Goal: Task Accomplishment & Management: Complete application form

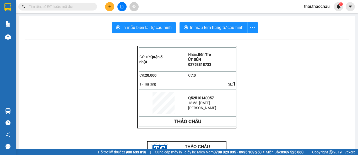
click at [16, 37] on main "In mẫu biên lai tự cấu hình In mẫu tem hàng tự cấu hình Gửi từ: Quận 5 nhật N…" at bounding box center [179, 74] width 358 height 149
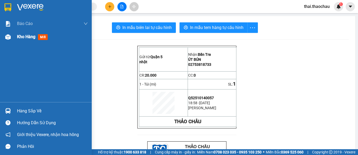
click at [35, 39] on span "Kho hàng" at bounding box center [26, 36] width 18 height 5
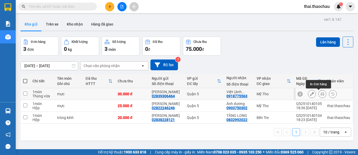
click at [321, 93] on icon at bounding box center [323, 94] width 4 height 4
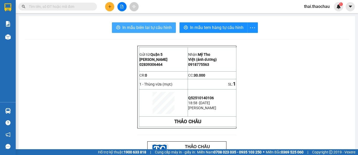
click at [150, 29] on span "In mẫu biên lai tự cấu hình" at bounding box center [147, 27] width 49 height 7
click at [164, 29] on span "In mẫu biên lai tự cấu hình" at bounding box center [147, 27] width 49 height 7
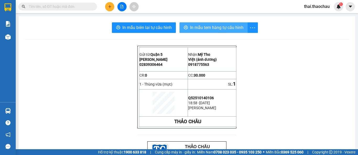
click at [235, 28] on span "In mẫu tem hàng tự cấu hình" at bounding box center [217, 27] width 54 height 7
click at [110, 8] on button at bounding box center [109, 6] width 9 height 9
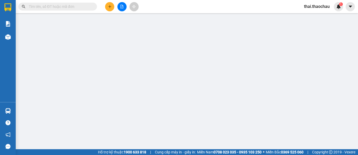
click at [109, 7] on span "Yêu cầu xuất hóa đơn điện tử" at bounding box center [85, 9] width 55 height 4
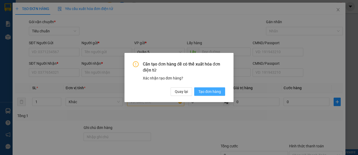
click at [201, 93] on span "Tạo đơn hàng" at bounding box center [210, 91] width 23 height 6
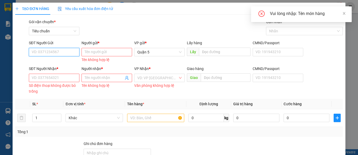
click at [49, 51] on input "SĐT Người Gửi" at bounding box center [54, 52] width 51 height 8
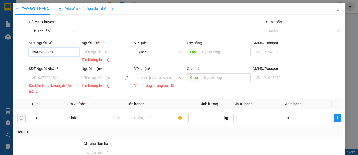
type input "0944268573"
click at [105, 49] on input "Người gửi *" at bounding box center [107, 52] width 51 height 8
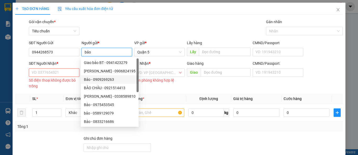
type input "bảo"
click at [70, 72] on input "SĐT Người Nhận *" at bounding box center [54, 72] width 51 height 8
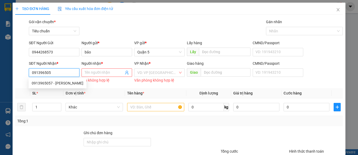
type input "0913965057"
click at [53, 85] on div "0913965057 - Vũ" at bounding box center [58, 83] width 52 height 6
type input "[PERSON_NAME]"
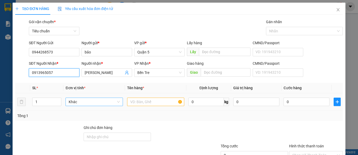
click at [98, 99] on span "Khác" at bounding box center [94, 102] width 51 height 8
type input "0913965057"
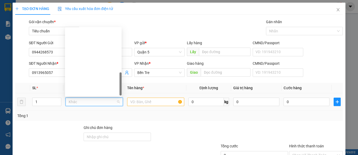
scroll to position [164, 0]
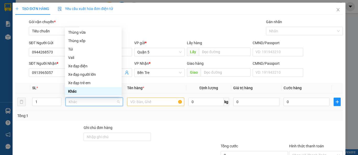
type input "p"
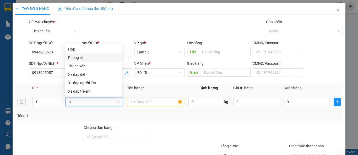
click at [89, 55] on div "Phong bì" at bounding box center [93, 58] width 50 height 6
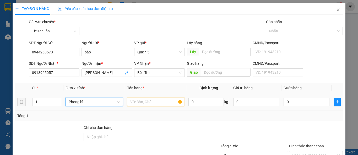
click at [151, 102] on input "text" at bounding box center [155, 101] width 57 height 8
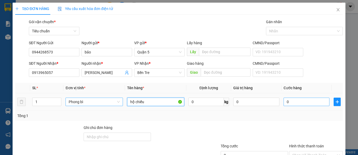
type input "hộ chiếu"
click at [284, 104] on input "0" at bounding box center [307, 101] width 46 height 8
type input "2"
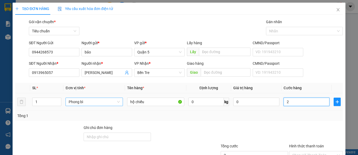
type input "20"
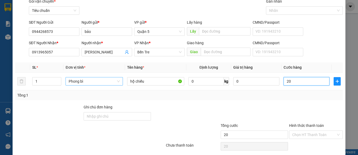
scroll to position [26, 0]
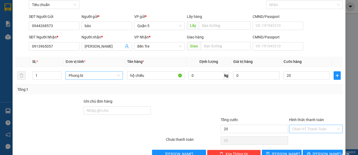
type input "20.000"
click at [311, 126] on input "Hình thức thanh toán" at bounding box center [314, 129] width 44 height 8
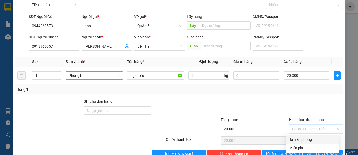
click at [305, 140] on div "Tại văn phòng" at bounding box center [313, 139] width 47 height 6
type input "0"
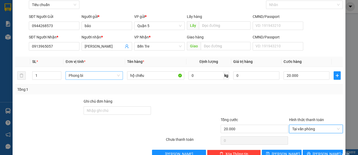
click at [268, 96] on div "Transit Pickup Surcharge Ids Transit Deliver Surcharge Ids Transit Deliver Surc…" at bounding box center [179, 75] width 328 height 165
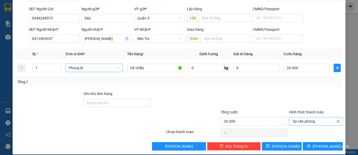
scroll to position [40, 0]
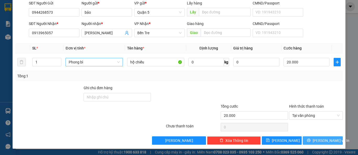
click at [318, 141] on span "[PERSON_NAME] và In" at bounding box center [331, 140] width 37 height 6
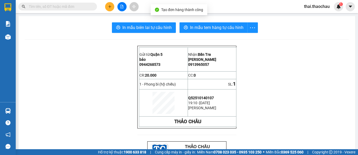
click at [145, 24] on button "In mẫu biên lai tự cấu hình" at bounding box center [144, 27] width 64 height 10
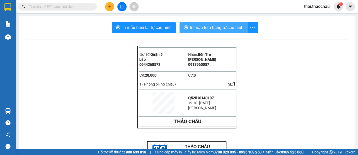
click at [215, 28] on span "In mẫu tem hàng tự cấu hình" at bounding box center [217, 27] width 54 height 7
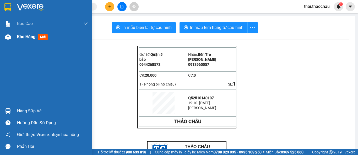
click at [6, 38] on img at bounding box center [8, 37] width 6 height 6
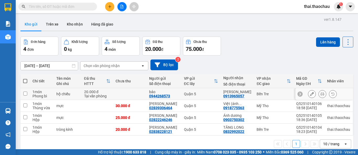
drag, startPoint x: 297, startPoint y: 94, endPoint x: 304, endPoint y: 86, distance: 10.0
click at [111, 9] on button at bounding box center [109, 6] width 9 height 9
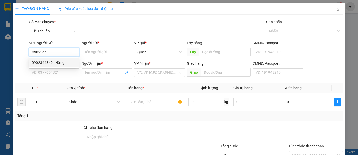
click at [55, 65] on div "0902344340 - Hằng" at bounding box center [54, 63] width 44 height 6
type input "0902344340"
type input "Hằng"
type input "0902344340"
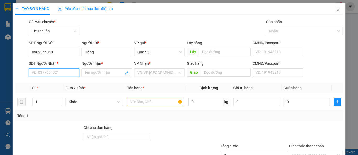
click at [57, 73] on input "SĐT Người Nhận *" at bounding box center [54, 72] width 51 height 8
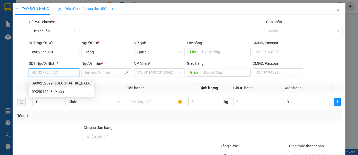
click at [62, 82] on div "0909252599 - [GEOGRAPHIC_DATA]" at bounding box center [61, 83] width 59 height 6
type input "0909252599"
type input "[GEOGRAPHIC_DATA]"
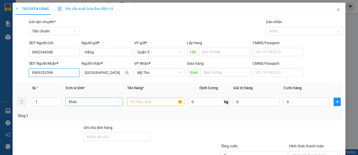
click at [81, 101] on span "Khác" at bounding box center [94, 102] width 51 height 8
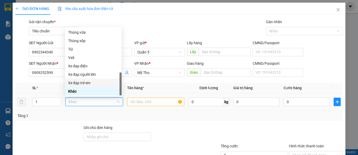
click at [70, 85] on div "Xe đạp trẻ em" at bounding box center [93, 83] width 50 height 6
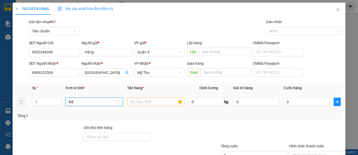
type input "kiện"
click at [92, 102] on input "kiện" at bounding box center [92, 102] width 47 height 8
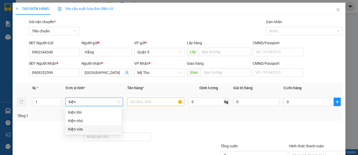
click at [79, 127] on div "Kiện vừa" at bounding box center [93, 129] width 50 height 6
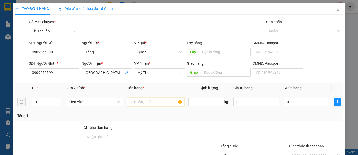
click at [153, 100] on input "text" at bounding box center [155, 101] width 57 height 8
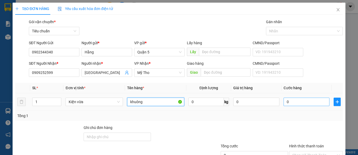
type input "khuông"
click at [292, 103] on input "0" at bounding box center [307, 101] width 46 height 8
type input "3"
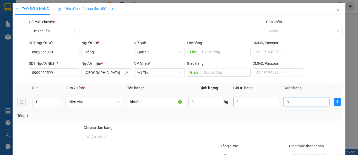
type input "30"
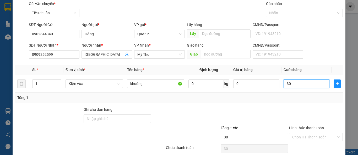
scroll to position [40, 0]
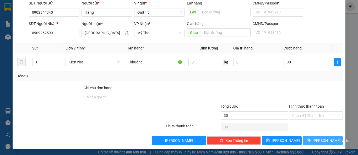
type input "30.000"
click at [323, 140] on span "[PERSON_NAME] và In" at bounding box center [331, 140] width 37 height 6
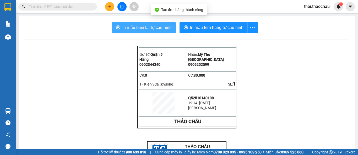
click at [142, 24] on button "In mẫu biên lai tự cấu hình" at bounding box center [144, 27] width 64 height 10
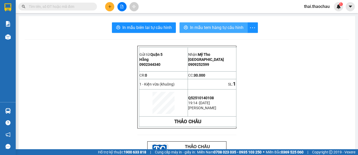
drag, startPoint x: 195, startPoint y: 26, endPoint x: 189, endPoint y: 34, distance: 9.7
click at [195, 26] on span "In mẫu tem hàng tự cấu hình" at bounding box center [217, 27] width 54 height 7
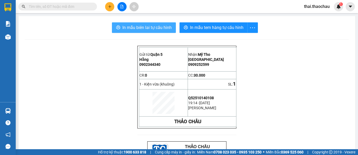
click at [141, 25] on span "In mẫu biên lai tự cấu hình" at bounding box center [147, 27] width 49 height 7
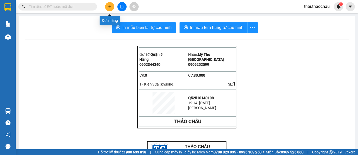
click at [107, 9] on button at bounding box center [109, 6] width 9 height 9
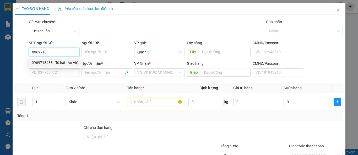
click at [51, 63] on div "0969718488 - Tô hải - An Việt" at bounding box center [56, 63] width 48 height 6
type input "0969718488"
type input "Tô hải - An Việt"
type input "0969718488"
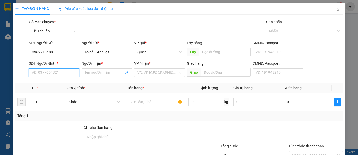
click at [52, 70] on input "SĐT Người Nhận *" at bounding box center [54, 72] width 51 height 8
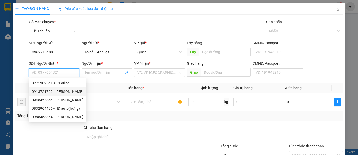
click at [52, 94] on div "0913721729 - ng dũng" at bounding box center [58, 91] width 52 height 6
type input "0913721729"
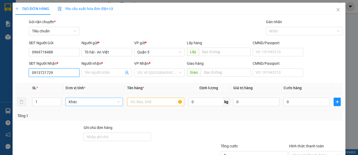
type input "ng dũng"
click at [88, 103] on span "Khác" at bounding box center [94, 102] width 51 height 8
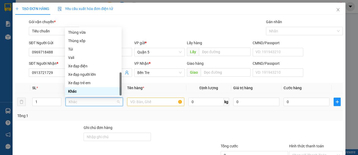
type input "t"
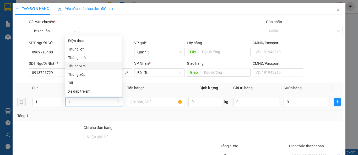
click at [87, 62] on div "Thùng vừa" at bounding box center [93, 66] width 57 height 8
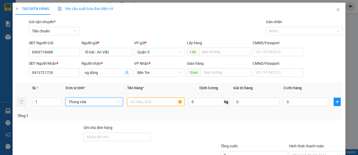
click at [159, 99] on input "text" at bounding box center [155, 101] width 57 height 8
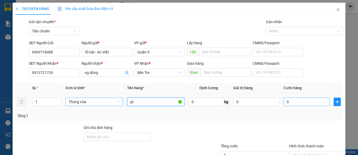
type input "pt"
click at [310, 102] on input "0" at bounding box center [307, 101] width 46 height 8
type input "3"
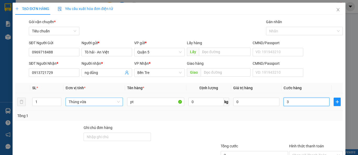
type input "30"
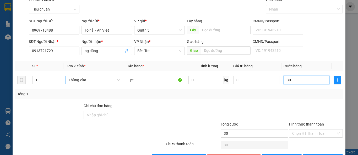
scroll to position [40, 0]
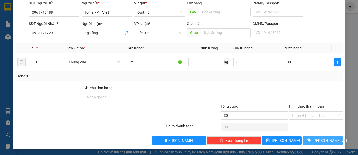
type input "30.000"
click at [311, 138] on button "[PERSON_NAME] và In" at bounding box center [323, 140] width 40 height 8
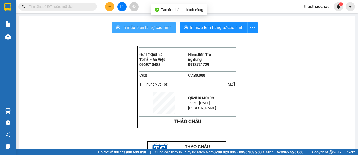
click at [140, 25] on span "In mẫu biên lai tự cấu hình" at bounding box center [147, 27] width 49 height 7
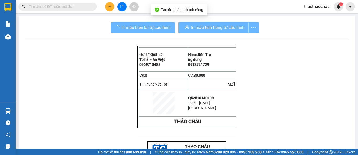
click at [216, 30] on div "In mẫu tem hàng tự cấu hình" at bounding box center [219, 27] width 81 height 10
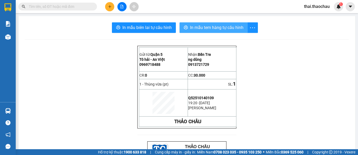
click at [217, 25] on span "In mẫu tem hàng tự cấu hình" at bounding box center [217, 27] width 54 height 7
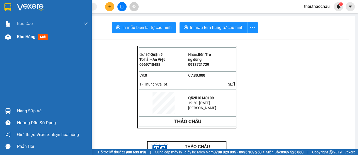
click at [29, 37] on span "Kho hàng" at bounding box center [26, 36] width 18 height 5
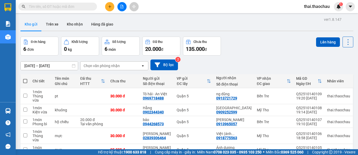
click at [107, 9] on button at bounding box center [109, 6] width 9 height 9
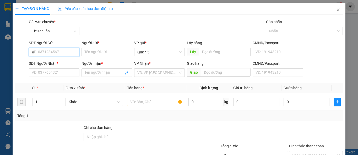
click at [59, 53] on input "8" at bounding box center [54, 52] width 51 height 8
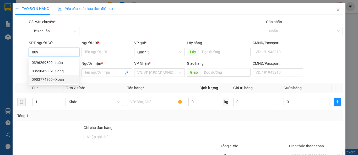
click at [53, 79] on div "0903774809 - Xoan" at bounding box center [54, 79] width 44 height 6
type input "0903774809"
type input "Xoan"
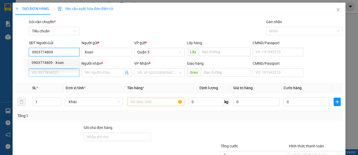
type input "0903774809"
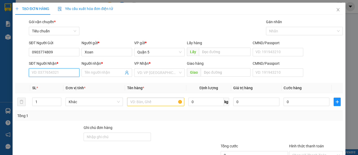
click at [55, 75] on input "SĐT Người Nhận *" at bounding box center [54, 72] width 51 height 8
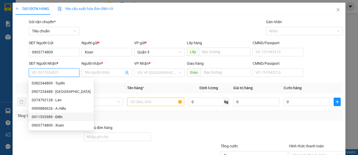
click at [63, 115] on div "0911533989 - Điền" at bounding box center [61, 117] width 59 height 6
type input "0911533989"
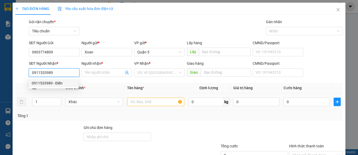
type input "Điền"
click at [93, 99] on span "Khác" at bounding box center [94, 102] width 51 height 8
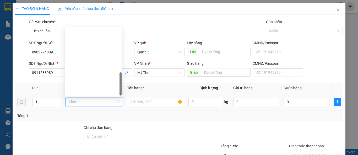
scroll to position [164, 0]
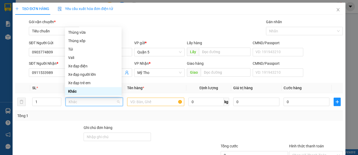
type input "t"
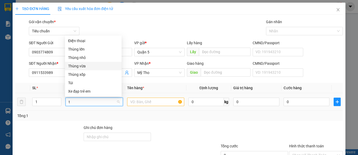
click at [92, 66] on div "Thùng vừa" at bounding box center [93, 66] width 50 height 6
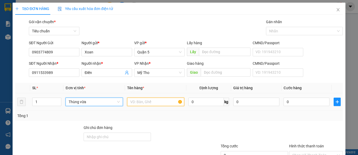
click at [139, 102] on input "text" at bounding box center [155, 101] width 57 height 8
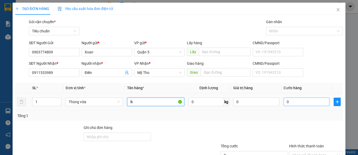
type input "lk"
click at [304, 100] on input "0" at bounding box center [307, 101] width 46 height 8
type input "3"
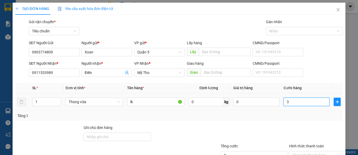
type input "30"
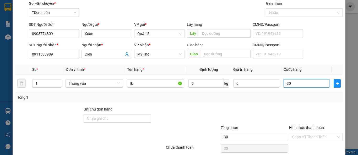
scroll to position [40, 0]
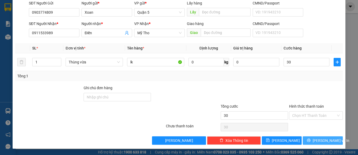
type input "30.000"
click at [318, 140] on span "[PERSON_NAME] và In" at bounding box center [331, 140] width 37 height 6
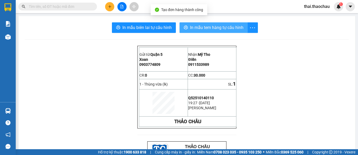
click at [194, 26] on span "In mẫu tem hàng tự cấu hình" at bounding box center [217, 27] width 54 height 7
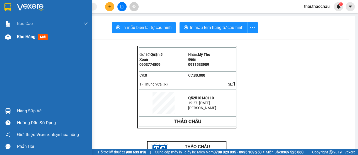
click at [7, 36] on img at bounding box center [8, 37] width 6 height 6
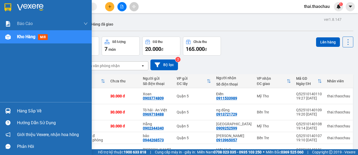
click at [19, 107] on div "Hàng sắp về" at bounding box center [52, 111] width 71 height 8
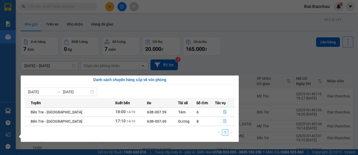
click at [223, 121] on icon "file-done" at bounding box center [225, 121] width 4 height 4
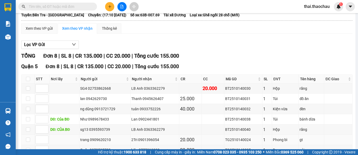
scroll to position [79, 0]
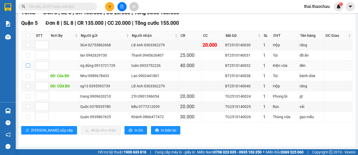
click at [28, 65] on input "checkbox" at bounding box center [28, 65] width 4 height 4
checkbox input "true"
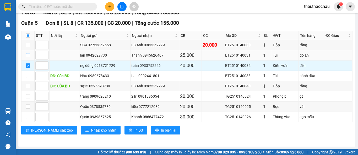
click at [28, 56] on input "checkbox" at bounding box center [28, 55] width 4 height 4
checkbox input "true"
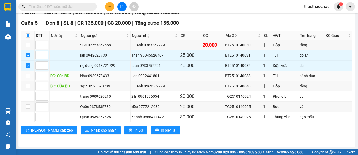
click at [28, 75] on input "checkbox" at bounding box center [28, 75] width 4 height 4
checkbox input "true"
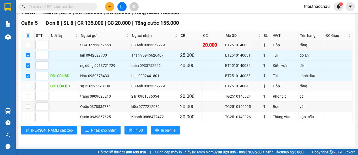
click at [28, 86] on input "checkbox" at bounding box center [28, 86] width 4 height 4
checkbox input "true"
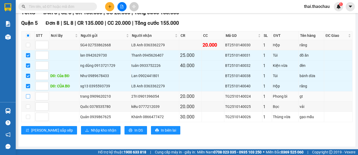
click at [28, 98] on input "checkbox" at bounding box center [28, 96] width 4 height 4
checkbox input "true"
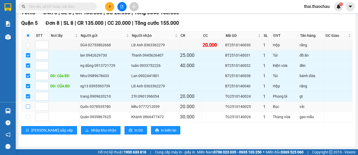
click at [28, 105] on input "checkbox" at bounding box center [28, 106] width 4 height 4
checkbox input "true"
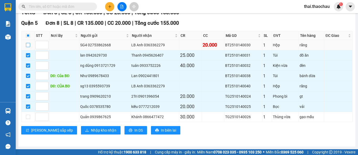
click at [28, 43] on input "checkbox" at bounding box center [28, 45] width 4 height 4
checkbox input "true"
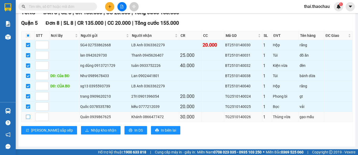
click at [30, 117] on input "checkbox" at bounding box center [28, 116] width 4 height 4
checkbox input "true"
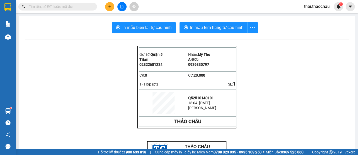
click at [109, 7] on icon "plus" at bounding box center [109, 6] width 3 height 0
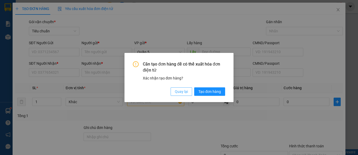
click at [183, 94] on span "Quay lại" at bounding box center [181, 91] width 13 height 6
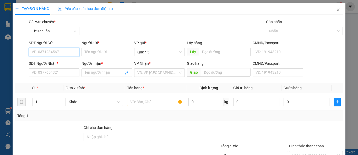
click at [57, 52] on input "SĐT Người Gửi" at bounding box center [54, 52] width 51 height 8
click at [336, 9] on icon "close" at bounding box center [338, 10] width 4 height 4
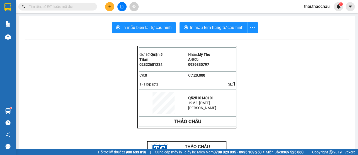
click at [72, 7] on input "text" at bounding box center [60, 7] width 62 height 6
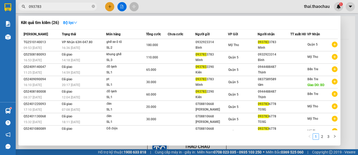
type input "093783"
click at [110, 6] on div at bounding box center [179, 77] width 358 height 155
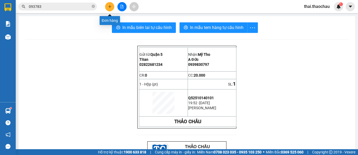
click at [109, 7] on icon "plus" at bounding box center [110, 7] width 4 height 4
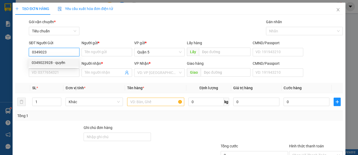
click at [54, 62] on div "0349023928 - quyền" at bounding box center [54, 63] width 44 height 6
type input "0349023928"
type input "quyền"
type input "0349023928"
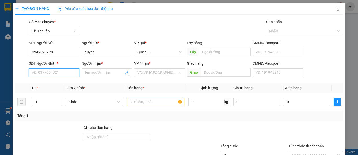
click at [59, 70] on input "SĐT Người Nhận *" at bounding box center [54, 72] width 51 height 8
click at [59, 82] on div "0825449977 - A.Khương" at bounding box center [54, 83] width 44 height 6
type input "0825449977"
type input "A.Khương"
click at [99, 101] on span "Khác" at bounding box center [94, 102] width 51 height 8
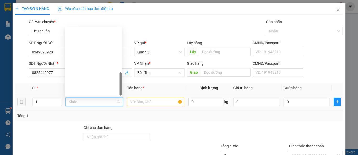
scroll to position [164, 0]
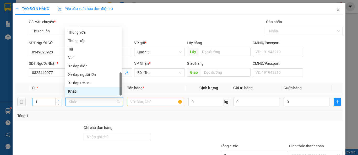
click at [59, 100] on icon "up" at bounding box center [59, 100] width 2 height 2
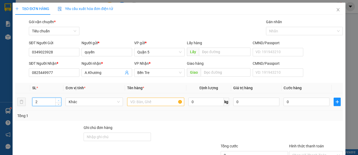
click at [59, 100] on icon "up" at bounding box center [59, 100] width 2 height 2
type input "3"
click at [58, 99] on icon "up" at bounding box center [59, 100] width 2 height 2
click at [85, 98] on span "Khác" at bounding box center [94, 102] width 51 height 8
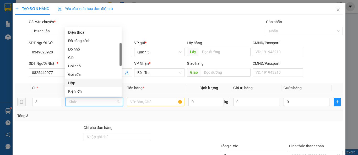
scroll to position [6, 0]
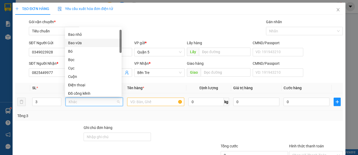
click at [87, 44] on div "Bao vừa" at bounding box center [93, 43] width 50 height 6
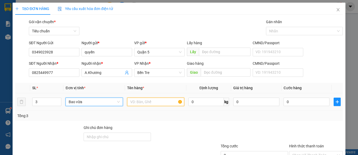
click at [135, 104] on input "text" at bounding box center [155, 101] width 57 height 8
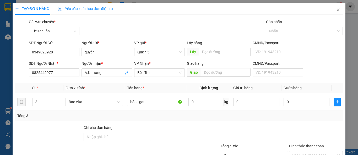
click at [152, 154] on div at bounding box center [138, 152] width 55 height 18
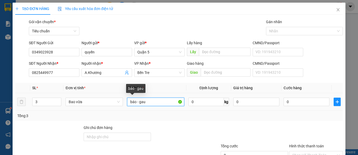
click at [146, 100] on input "báo - gau" at bounding box center [155, 101] width 57 height 8
click at [156, 101] on input "báo - gấu bông" at bounding box center [155, 101] width 57 height 8
type input "báo - gấu bông"
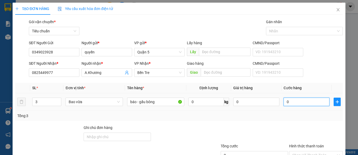
click at [290, 100] on input "0" at bounding box center [307, 101] width 46 height 8
type input "1"
type input "11"
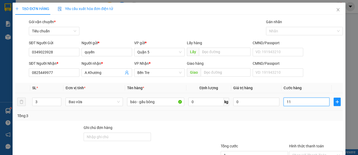
type input "11"
type input "110"
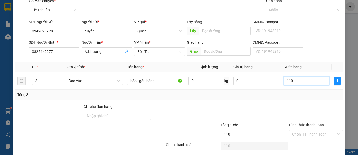
scroll to position [40, 0]
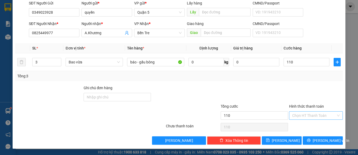
type input "110.000"
click at [304, 116] on input "Hình thức thanh toán" at bounding box center [314, 115] width 44 height 8
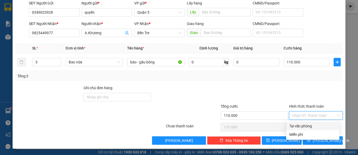
click at [301, 127] on div "Tại văn phòng" at bounding box center [313, 126] width 47 height 6
type input "0"
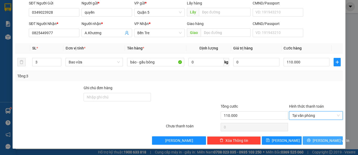
click at [327, 140] on span "[PERSON_NAME] và In" at bounding box center [331, 140] width 37 height 6
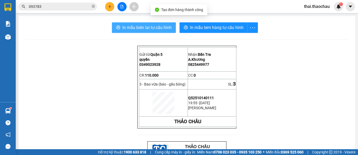
click at [167, 24] on button "In mẫu biên lai tự cấu hình" at bounding box center [144, 27] width 64 height 10
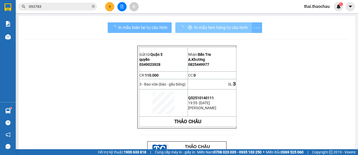
click at [204, 31] on button "In mẫu tem hàng tự cấu hình" at bounding box center [213, 27] width 77 height 10
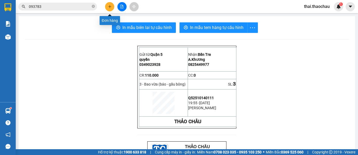
click at [109, 8] on icon "plus" at bounding box center [110, 7] width 4 height 4
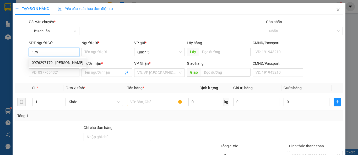
click at [46, 62] on div "0976297179 - [PERSON_NAME]" at bounding box center [58, 63] width 52 height 6
type input "0976297179"
type input "Labo Anh"
type input "0976297179"
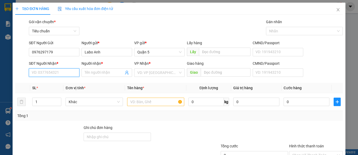
click at [56, 69] on input "SĐT Người Nhận *" at bounding box center [54, 72] width 51 height 8
click at [42, 73] on input "SĐT Người Nhận *" at bounding box center [54, 72] width 51 height 8
click at [46, 82] on div "02753823711 - SG1" at bounding box center [54, 83] width 44 height 6
type input "02753823711"
type input "SG1"
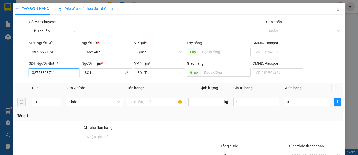
click at [81, 98] on span "Khác" at bounding box center [94, 102] width 51 height 8
type input "02753823711"
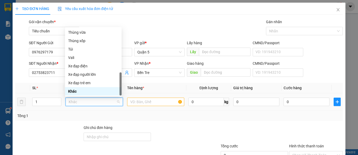
type input "h"
click at [90, 30] on div "Hộp" at bounding box center [93, 32] width 50 height 6
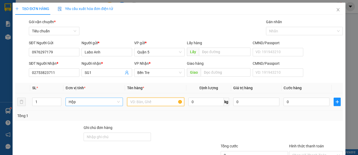
click at [144, 102] on input "text" at bounding box center [155, 101] width 57 height 8
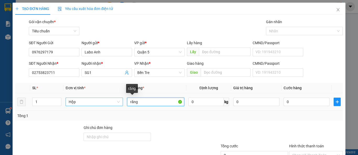
click at [142, 104] on input "răng" at bounding box center [155, 101] width 57 height 8
drag, startPoint x: 142, startPoint y: 104, endPoint x: 172, endPoint y: 104, distance: 29.4
click at [172, 104] on input "răng" at bounding box center [155, 101] width 57 height 8
type input "răng"
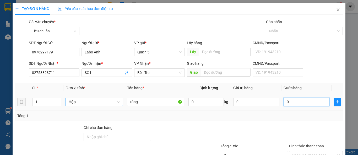
click at [287, 103] on input "0" at bounding box center [307, 101] width 46 height 8
type input "2"
type input "20"
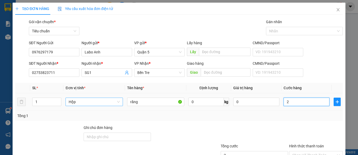
type input "20"
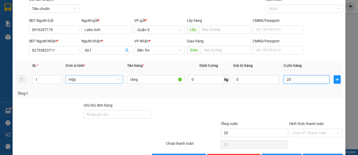
scroll to position [40, 0]
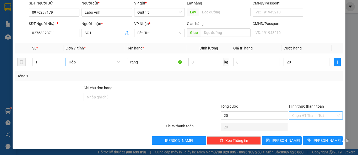
type input "20.000"
click at [296, 113] on input "Hình thức thanh toán" at bounding box center [314, 115] width 44 height 8
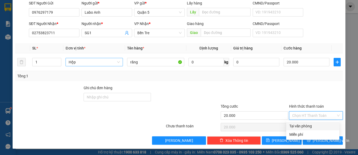
click at [298, 122] on div "Tại văn phòng" at bounding box center [312, 125] width 53 height 8
type input "0"
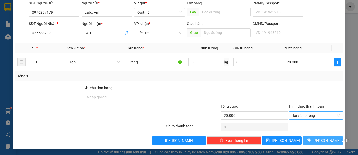
click at [311, 138] on icon "printer" at bounding box center [309, 140] width 4 height 4
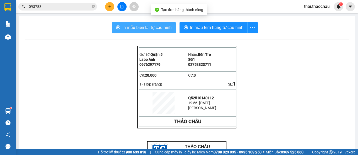
click at [147, 28] on span "In mẫu biên lai tự cấu hình" at bounding box center [147, 27] width 49 height 7
click at [134, 25] on span "In mẫu biên lai tự cấu hình" at bounding box center [147, 27] width 49 height 7
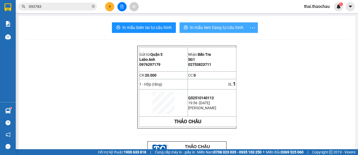
click at [226, 26] on span "In mẫu tem hàng tự cấu hình" at bounding box center [217, 27] width 54 height 7
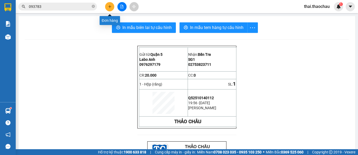
click at [110, 4] on button at bounding box center [109, 6] width 9 height 9
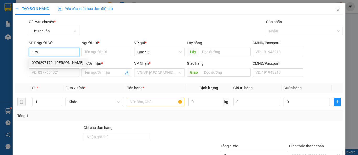
click at [59, 63] on div "0976297179 - [PERSON_NAME]" at bounding box center [58, 63] width 52 height 6
type input "0976297179"
type input "Labo Anh"
type input "0976297179"
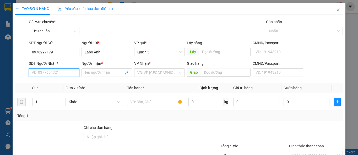
click at [58, 74] on input "SĐT Người Nhận *" at bounding box center [54, 72] width 51 height 8
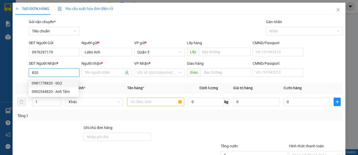
click at [56, 83] on div "0981778820 - SG2" at bounding box center [54, 83] width 44 height 6
type input "0981778820"
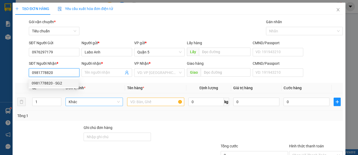
type input "SG2"
paste input "răng"
type input "0981778820"
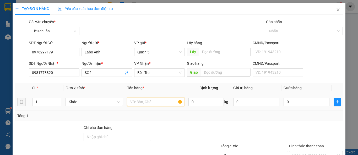
click at [143, 102] on input "text" at bounding box center [155, 101] width 57 height 8
paste input "răng"
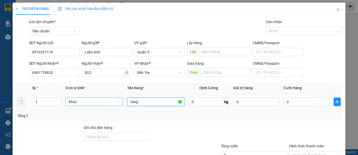
click at [108, 99] on span "Khác" at bounding box center [94, 102] width 51 height 8
type input "răng"
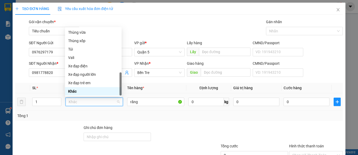
type input "h"
click at [91, 33] on div "Hộp" at bounding box center [93, 32] width 50 height 6
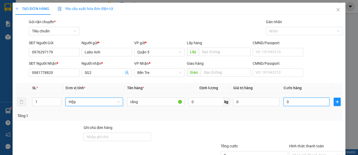
click at [296, 101] on input "0" at bounding box center [307, 101] width 46 height 8
type input "2"
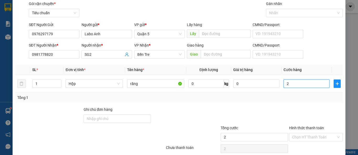
scroll to position [26, 0]
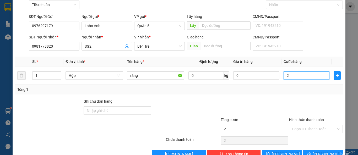
type input "20"
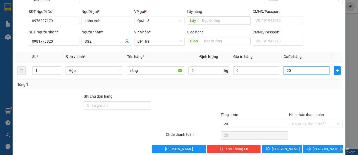
scroll to position [40, 0]
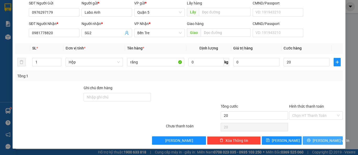
type input "20.000"
click at [315, 141] on button "[PERSON_NAME] và In" at bounding box center [323, 140] width 40 height 8
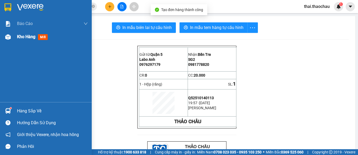
click at [12, 35] on div at bounding box center [7, 36] width 9 height 9
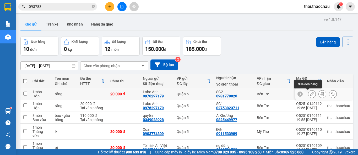
click at [310, 94] on icon at bounding box center [312, 94] width 4 height 4
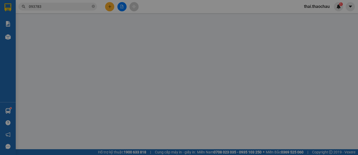
type input "0976297179"
type input "Labo Anh"
type input "0981778820"
type input "SG2"
type input "20.000"
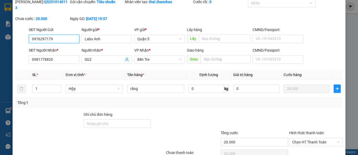
scroll to position [41, 0]
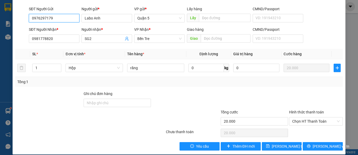
click at [312, 117] on span "Chọn HT Thanh Toán" at bounding box center [315, 121] width 47 height 8
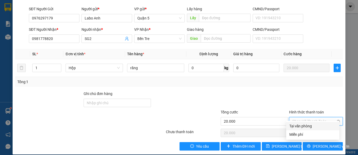
click at [311, 117] on span "Chọn HT Thanh Toán" at bounding box center [315, 121] width 47 height 8
click at [307, 124] on div "Tại văn phòng" at bounding box center [313, 126] width 47 height 6
type input "0"
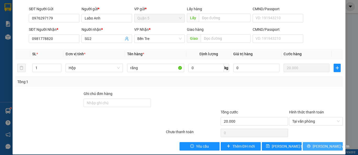
click at [315, 142] on button "[PERSON_NAME] và In" at bounding box center [323, 146] width 40 height 8
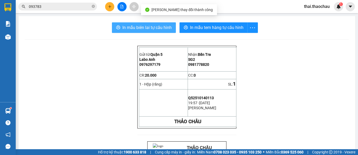
click at [119, 27] on button "In mẫu biên lai tự cấu hình" at bounding box center [144, 27] width 64 height 10
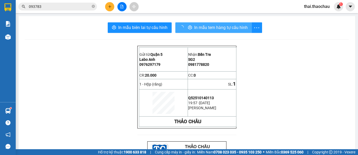
click at [205, 28] on span "In mẫu tem hàng tự cấu hình" at bounding box center [221, 27] width 54 height 7
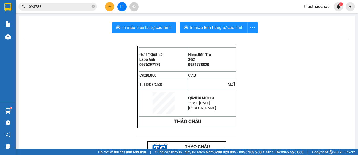
click at [83, 7] on input "093783" at bounding box center [60, 7] width 62 height 6
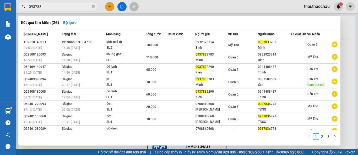
click at [83, 7] on input "093783" at bounding box center [60, 7] width 62 height 6
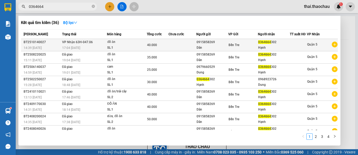
type input "0364664"
click at [160, 48] on div "40.000" at bounding box center [157, 45] width 21 height 6
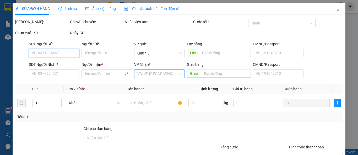
type input "0915858269"
type input "Dân"
type input "0364664302"
type input "Hạnh"
type input "40.000"
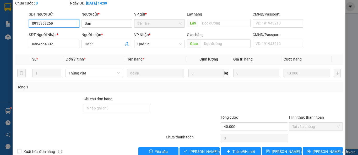
scroll to position [41, 0]
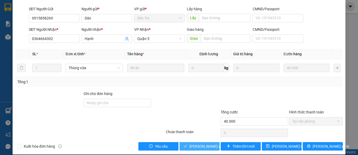
click at [202, 143] on span "[PERSON_NAME] và Giao hàng" at bounding box center [215, 146] width 50 height 6
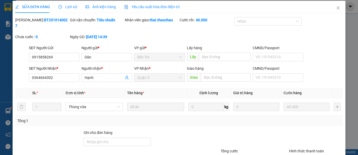
scroll to position [0, 0]
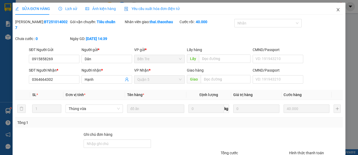
click at [337, 10] on icon "close" at bounding box center [338, 9] width 3 height 3
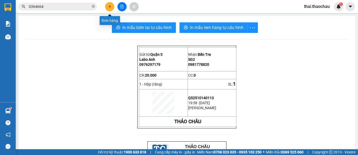
click at [110, 10] on button at bounding box center [109, 6] width 9 height 9
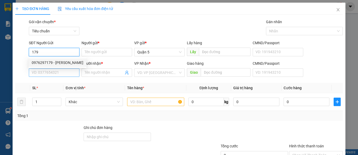
click at [50, 62] on div "0976297179 - [PERSON_NAME]" at bounding box center [58, 63] width 52 height 6
type input "0976297179"
type input "Labo Anh"
type input "0976297179"
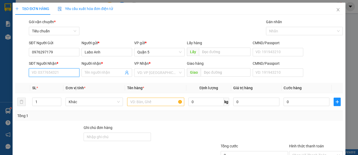
click at [50, 73] on input "SĐT Người Nhận *" at bounding box center [54, 72] width 51 height 8
click at [49, 83] on div "02753862668 - SG4" at bounding box center [54, 83] width 44 height 6
type input "02753862668"
type input "SG4"
click at [101, 104] on span "Khác" at bounding box center [94, 102] width 51 height 8
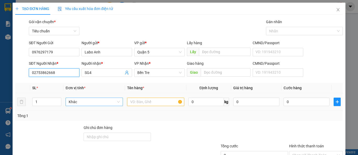
type input "02753862668"
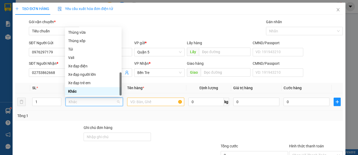
type input "h"
click at [107, 30] on div "Hộp" at bounding box center [93, 32] width 50 height 6
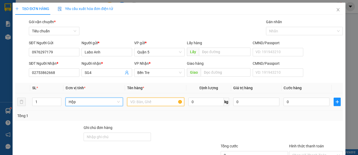
click at [159, 103] on input "text" at bounding box center [155, 101] width 57 height 8
paste input "răng"
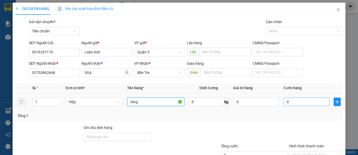
type input "răng"
click at [308, 101] on input "0" at bounding box center [307, 101] width 46 height 8
type input "2"
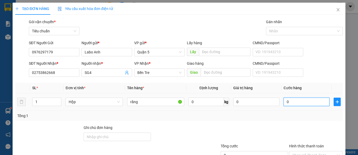
type input "2"
type input "20"
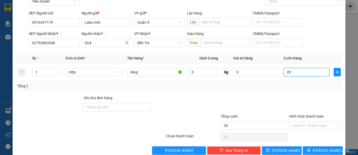
scroll to position [40, 0]
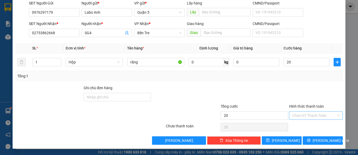
type input "20.000"
click at [311, 117] on input "Hình thức thanh toán" at bounding box center [314, 115] width 44 height 8
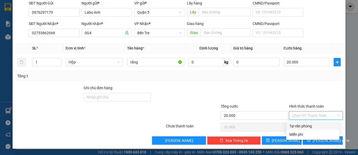
click at [304, 124] on div "Tại văn phòng" at bounding box center [313, 126] width 47 height 6
type input "0"
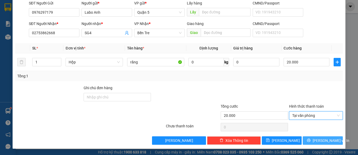
click at [324, 140] on span "[PERSON_NAME] và In" at bounding box center [331, 140] width 37 height 6
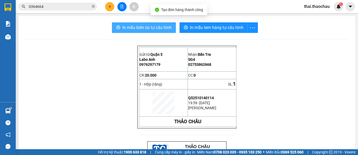
click at [133, 26] on span "In mẫu biên lai tự cấu hình" at bounding box center [147, 27] width 49 height 7
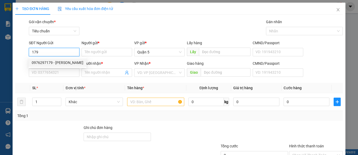
click at [60, 63] on div "0976297179 - [PERSON_NAME]" at bounding box center [58, 63] width 52 height 6
type input "0976297179"
type input "Labo Anh"
type input "0976297179"
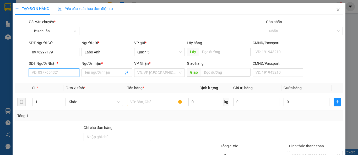
click at [57, 71] on input "SĐT Người Nhận *" at bounding box center [54, 72] width 51 height 8
click at [51, 80] on div "0945379839 - SG12" at bounding box center [54, 83] width 50 height 8
type input "0945379839"
type input "SG12"
click at [86, 100] on span "Khác" at bounding box center [94, 102] width 51 height 8
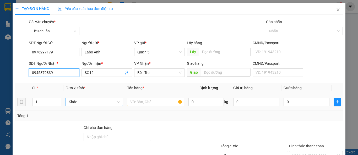
type input "0945379839"
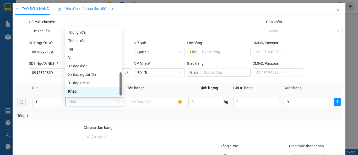
type input "h"
click at [99, 30] on div "Hộp" at bounding box center [93, 32] width 50 height 6
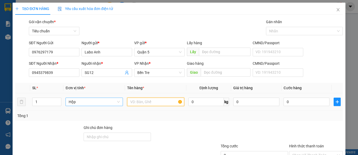
click at [148, 101] on input "text" at bounding box center [155, 101] width 57 height 8
paste input "răng"
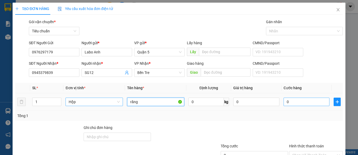
type input "răng"
drag, startPoint x: 288, startPoint y: 102, endPoint x: 288, endPoint y: 93, distance: 8.9
type input "2"
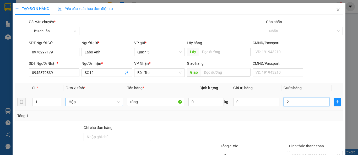
type input "20"
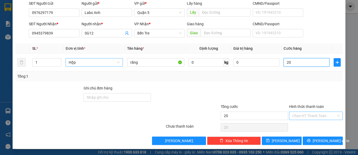
scroll to position [40, 0]
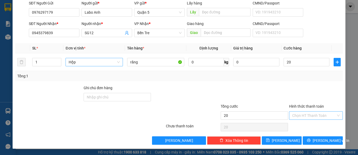
type input "20.000"
click at [294, 117] on input "Hình thức thanh toán" at bounding box center [314, 115] width 44 height 8
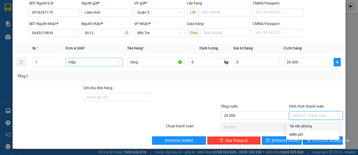
click at [294, 129] on div "Tại văn phòng" at bounding box center [312, 125] width 53 height 8
type input "0"
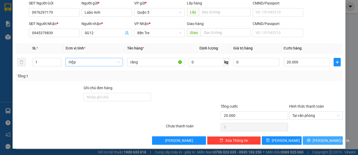
click at [305, 136] on button "[PERSON_NAME] và In" at bounding box center [323, 140] width 40 height 8
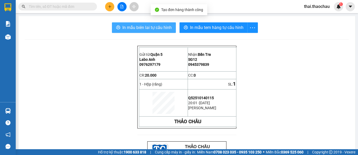
click at [136, 25] on span "In mẫu biên lai tự cấu hình" at bounding box center [147, 27] width 49 height 7
click at [215, 32] on button "In mẫu tem hàng tự cấu hình" at bounding box center [214, 27] width 68 height 10
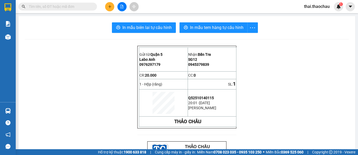
click at [108, 9] on button at bounding box center [109, 6] width 9 height 9
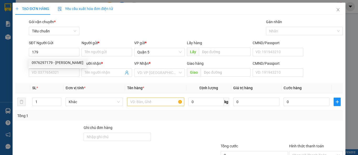
click at [63, 68] on div "SĐT Người Nhận *" at bounding box center [54, 64] width 51 height 8
click at [63, 63] on div "SĐT Người Nhận *" at bounding box center [54, 63] width 51 height 6
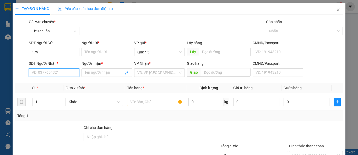
click at [63, 68] on input "SĐT Người Nhận *" at bounding box center [54, 72] width 51 height 8
click at [59, 73] on input "SĐT Người Nhận *" at bounding box center [54, 72] width 51 height 8
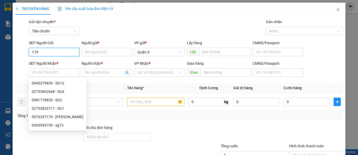
click at [63, 53] on input "179" at bounding box center [54, 52] width 51 height 8
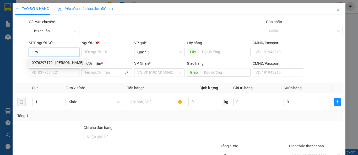
click at [61, 65] on div "0976297179 - [PERSON_NAME]" at bounding box center [58, 63] width 52 height 6
type input "0976297179"
type input "Labo Anh"
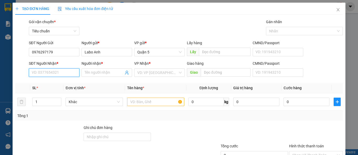
click at [57, 74] on input "SĐT Người Nhận *" at bounding box center [54, 72] width 51 height 8
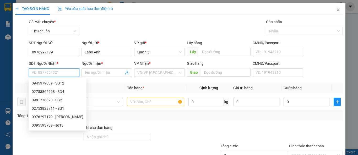
click at [57, 74] on input "SĐT Người Nhận *" at bounding box center [54, 72] width 51 height 8
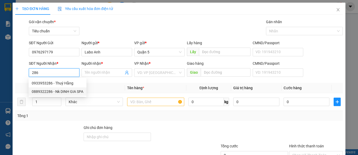
click at [52, 88] on div "0889322286 - Nk DINH GIA SPA" at bounding box center [58, 91] width 58 height 8
type input "0889322286"
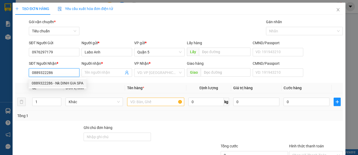
type input "Nk DINH GIA SPA"
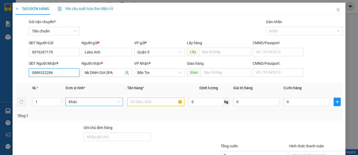
click at [104, 100] on span "Khác" at bounding box center [94, 102] width 51 height 8
type input "0889322286"
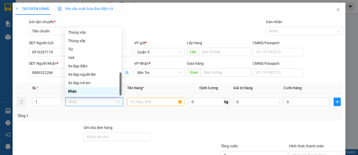
type input "h"
click at [100, 29] on div "Hộp" at bounding box center [93, 32] width 57 height 8
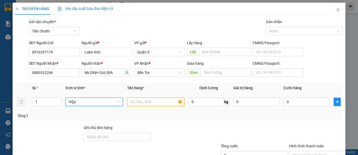
click at [146, 103] on input "text" at bounding box center [155, 101] width 57 height 8
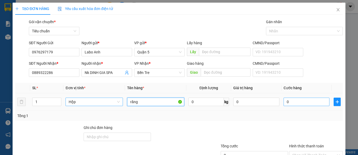
type input "răng"
click at [284, 101] on input "0" at bounding box center [307, 101] width 46 height 8
type input "3"
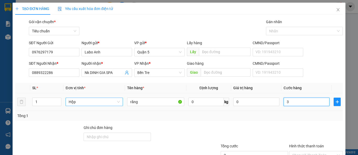
type input "30"
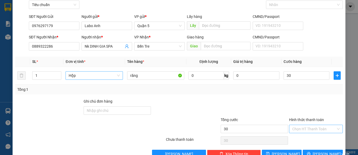
type input "30.000"
click at [299, 129] on input "Hình thức thanh toán" at bounding box center [314, 129] width 44 height 8
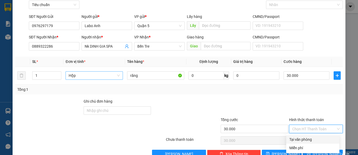
click at [300, 139] on div "Tại văn phòng" at bounding box center [313, 139] width 47 height 6
type input "0"
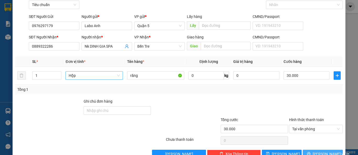
click at [316, 151] on span "[PERSON_NAME] và In" at bounding box center [331, 154] width 37 height 6
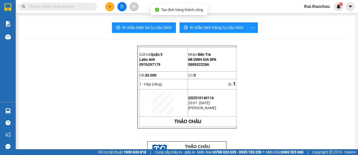
click at [146, 27] on span "In mẫu biên lai tự cấu hình" at bounding box center [147, 27] width 49 height 7
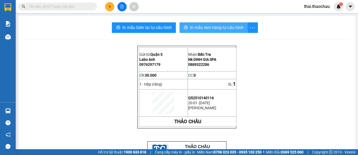
click at [198, 27] on span "In mẫu tem hàng tự cấu hình" at bounding box center [217, 27] width 54 height 7
click at [114, 8] on button at bounding box center [109, 6] width 9 height 9
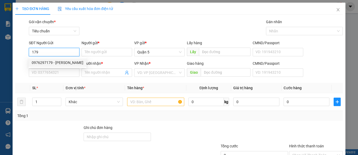
click at [60, 63] on div "0976297179 - [PERSON_NAME]" at bounding box center [58, 63] width 52 height 6
type input "0976297179"
type input "Labo Anh"
type input "0976297179"
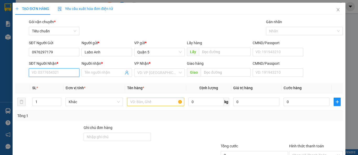
click at [57, 69] on input "SĐT Người Nhận *" at bounding box center [54, 72] width 51 height 8
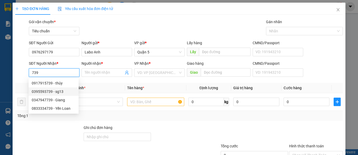
click at [58, 90] on div "0395593739 - sg13" at bounding box center [54, 91] width 44 height 6
type input "0395593739"
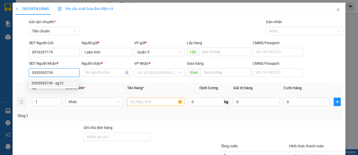
type input "sg13"
type input "bd"
click at [83, 105] on span "Khác" at bounding box center [94, 102] width 51 height 8
type input "0395593739"
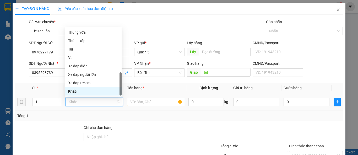
type input "h"
click at [77, 34] on div "Hộp" at bounding box center [93, 32] width 50 height 6
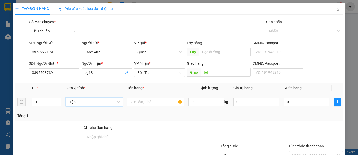
click at [144, 106] on div at bounding box center [155, 101] width 57 height 10
click at [146, 100] on input "text" at bounding box center [155, 101] width 57 height 8
paste input "răng"
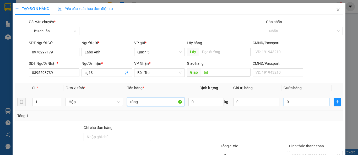
type input "răng"
click at [297, 103] on input "0" at bounding box center [307, 101] width 46 height 8
click at [295, 103] on input "0" at bounding box center [307, 101] width 46 height 8
type input "3"
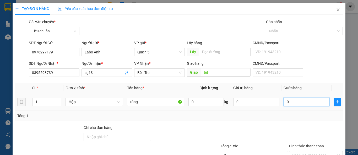
type input "3"
type input "30"
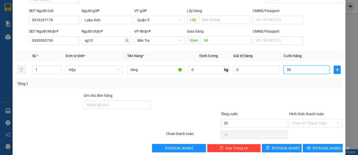
scroll to position [40, 0]
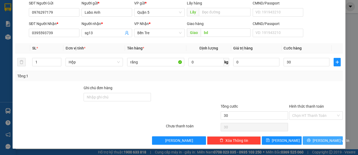
type input "30.000"
click at [315, 143] on button "[PERSON_NAME] và In" at bounding box center [323, 140] width 40 height 8
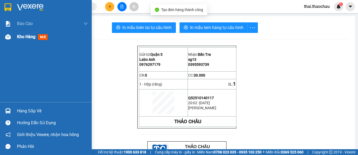
click at [12, 40] on div at bounding box center [7, 36] width 9 height 9
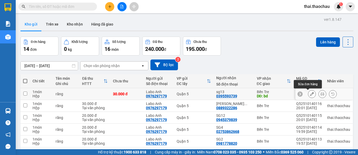
click at [310, 96] on button at bounding box center [311, 93] width 7 height 9
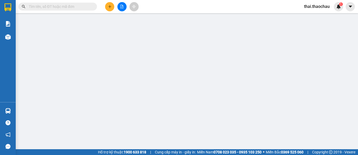
type input "0976297179"
type input "Labo Anh"
type input "0395593739"
type input "sg13"
type input "bd"
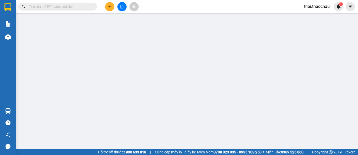
type input "30.000"
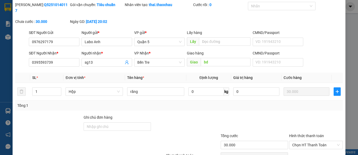
scroll to position [41, 0]
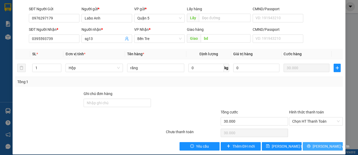
click at [303, 143] on button "[PERSON_NAME] và In" at bounding box center [323, 146] width 40 height 8
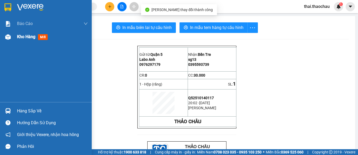
click at [7, 33] on div at bounding box center [7, 36] width 9 height 9
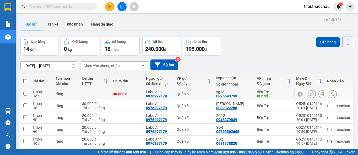
click at [304, 94] on div at bounding box center [325, 94] width 58 height 12
click at [310, 94] on button at bounding box center [311, 93] width 7 height 9
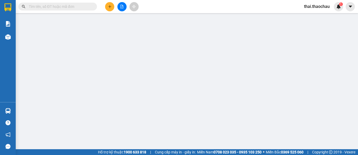
type input "0976297179"
type input "Labo Anh"
type input "0395593739"
type input "sg13"
type input "bd"
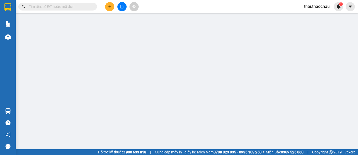
type input "30.000"
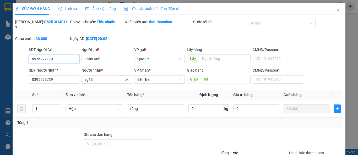
scroll to position [38, 0]
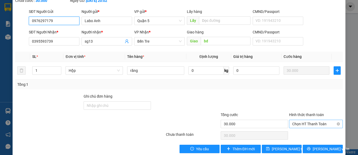
click at [306, 120] on span "Chọn HT Thanh Toán" at bounding box center [315, 124] width 47 height 8
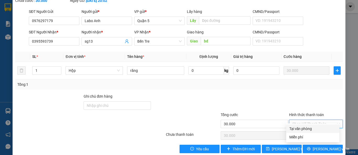
click at [297, 128] on div "Tại văn phòng" at bounding box center [313, 128] width 47 height 6
type input "0"
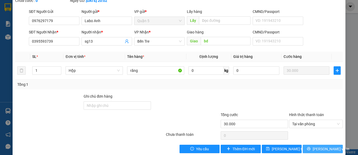
click at [317, 146] on span "[PERSON_NAME] và In" at bounding box center [331, 149] width 37 height 6
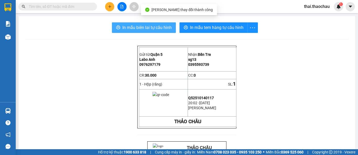
click at [158, 28] on span "In mẫu biên lai tự cấu hình" at bounding box center [147, 27] width 49 height 7
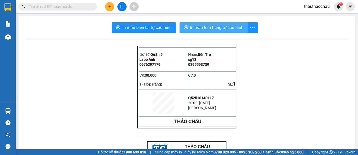
click at [191, 25] on span "In mẫu tem hàng tự cấu hình" at bounding box center [217, 27] width 54 height 7
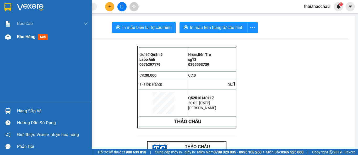
click at [12, 38] on div at bounding box center [7, 36] width 9 height 9
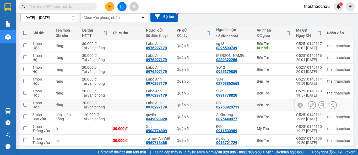
scroll to position [52, 0]
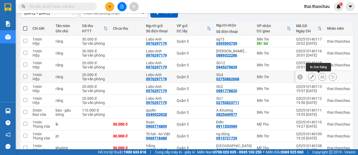
click at [321, 77] on button at bounding box center [322, 76] width 7 height 9
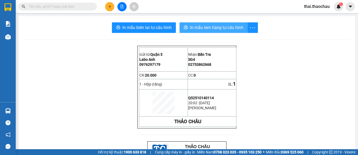
click at [221, 25] on span "In mẫu tem hàng tự cấu hình" at bounding box center [217, 27] width 54 height 7
click at [11, 38] on div at bounding box center [7, 36] width 9 height 9
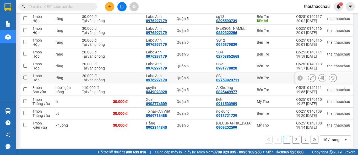
scroll to position [79, 0]
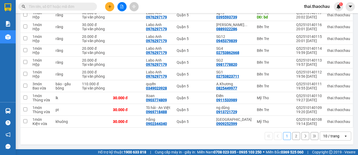
click at [111, 6] on icon "plus" at bounding box center [110, 7] width 4 height 4
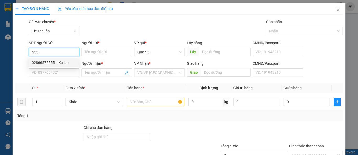
click at [60, 61] on div "02866575555 - IKa lab" at bounding box center [54, 63] width 44 height 6
type input "02866575555"
type input "IKa lab"
type input "02866575555"
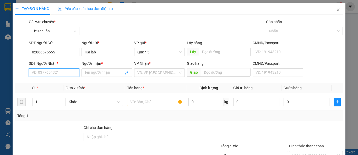
click at [61, 74] on input "SĐT Người Nhận *" at bounding box center [54, 72] width 51 height 8
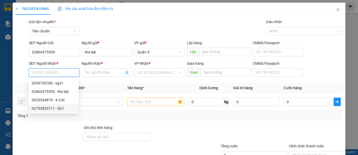
click at [50, 110] on div "02753823711 - SG1" at bounding box center [54, 108] width 44 height 6
type input "02753823711"
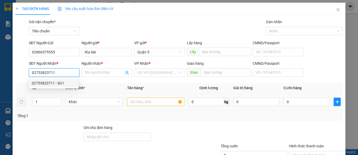
type input "SG1"
click at [83, 99] on span "Khác" at bounding box center [94, 102] width 51 height 8
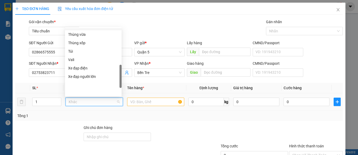
scroll to position [85, 0]
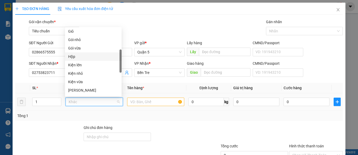
click at [74, 55] on div "Hộp" at bounding box center [93, 57] width 50 height 6
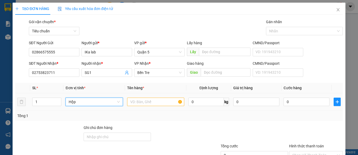
click at [145, 97] on div at bounding box center [155, 101] width 57 height 10
click at [144, 99] on input "text" at bounding box center [155, 101] width 57 height 8
paste input "răng"
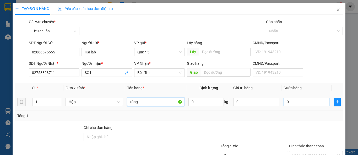
type input "răng"
click at [296, 103] on input "0" at bounding box center [307, 101] width 46 height 8
type input "2"
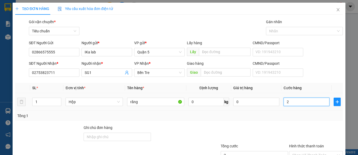
type input "25"
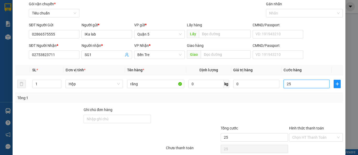
scroll to position [40, 0]
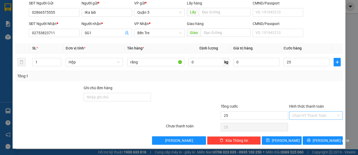
type input "25.000"
click at [296, 115] on input "Hình thức thanh toán" at bounding box center [314, 115] width 44 height 8
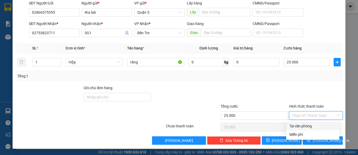
click at [293, 127] on div "Tại văn phòng" at bounding box center [313, 126] width 47 height 6
type input "0"
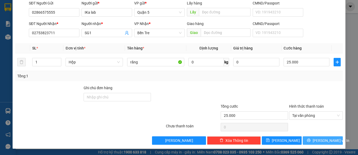
click at [311, 141] on icon "printer" at bounding box center [309, 140] width 4 height 4
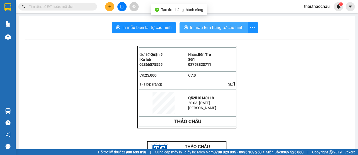
click at [203, 29] on span "In mẫu tem hàng tự cấu hình" at bounding box center [217, 27] width 54 height 7
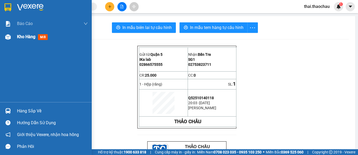
click at [34, 38] on span "Kho hàng" at bounding box center [26, 36] width 18 height 5
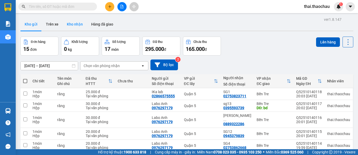
click at [65, 28] on button "Kho nhận" at bounding box center [75, 24] width 24 height 13
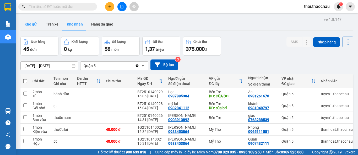
click at [34, 23] on button "Kho gửi" at bounding box center [30, 24] width 21 height 13
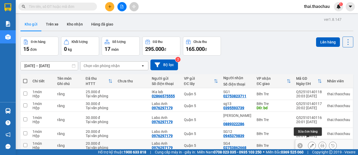
click at [310, 143] on icon at bounding box center [312, 145] width 4 height 4
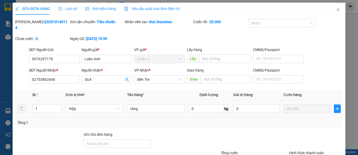
type input "0976297179"
type input "Labo Anh"
type input "02753862668"
type input "SG4"
type input "20.000"
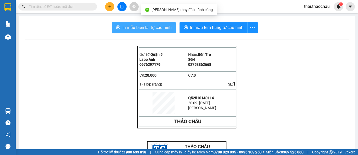
click at [151, 24] on span "In mẫu biên lai tự cấu hình" at bounding box center [147, 27] width 49 height 7
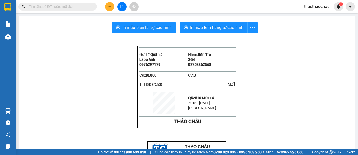
click at [85, 6] on input "text" at bounding box center [60, 7] width 62 height 6
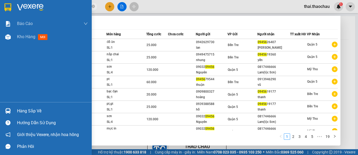
type input "09456"
click at [12, 109] on div at bounding box center [7, 110] width 9 height 9
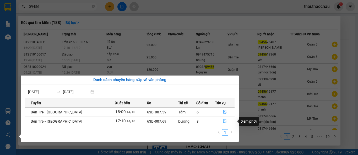
click at [223, 119] on icon "file-done" at bounding box center [224, 121] width 3 height 4
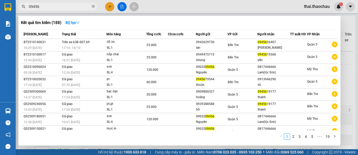
click at [108, 8] on div at bounding box center [179, 77] width 358 height 155
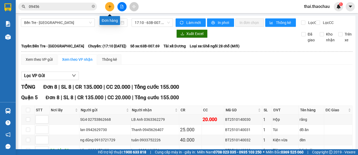
click at [108, 8] on button at bounding box center [109, 6] width 9 height 9
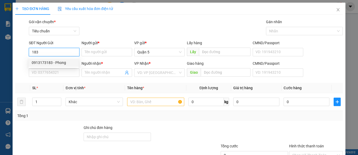
click at [48, 63] on div "0913173183 - Phong" at bounding box center [54, 63] width 44 height 6
type input "0913173183"
type input "Phong"
type input "0913173183"
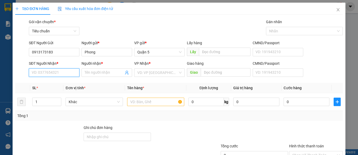
click at [56, 72] on input "SĐT Người Nhận *" at bounding box center [54, 72] width 51 height 8
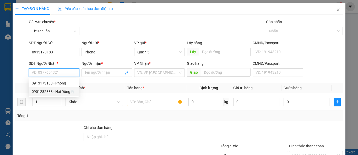
click at [51, 92] on div "0901282333 - Hai Dũng🦷" at bounding box center [54, 91] width 44 height 6
type input "0901282333"
type input "[PERSON_NAME]🦷"
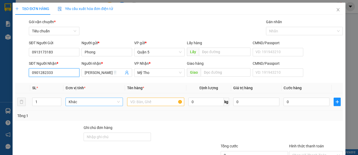
click at [100, 104] on span "Khác" at bounding box center [94, 102] width 51 height 8
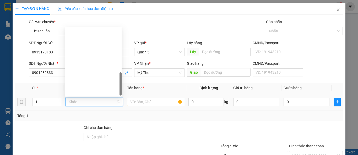
drag, startPoint x: 100, startPoint y: 104, endPoint x: 104, endPoint y: 101, distance: 5.0
click at [100, 103] on span "Khác" at bounding box center [94, 102] width 51 height 8
type input "t"
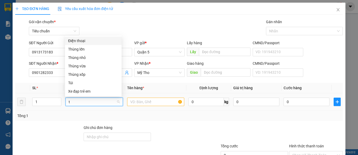
drag, startPoint x: 104, startPoint y: 101, endPoint x: 102, endPoint y: 89, distance: 12.5
click at [81, 81] on div "Túi" at bounding box center [93, 83] width 50 height 6
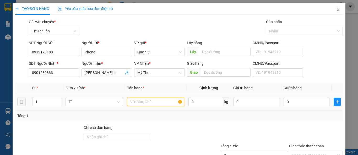
click at [137, 100] on input "text" at bounding box center [155, 101] width 57 height 8
paste input "răng"
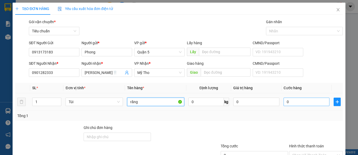
type input "răng"
drag, startPoint x: 322, startPoint y: 104, endPoint x: 315, endPoint y: 103, distance: 7.1
type input "2"
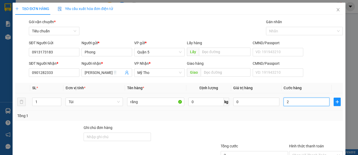
type input "20"
type input "20.000"
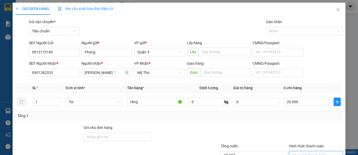
click at [307, 151] on input "Hình thức thanh toán" at bounding box center [314, 155] width 44 height 8
type input "0"
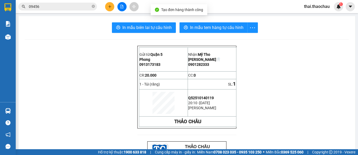
click at [219, 27] on span "In mẫu tem hàng tự cấu hình" at bounding box center [217, 27] width 54 height 7
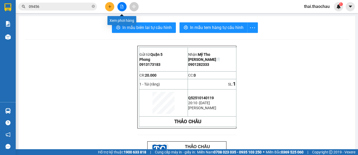
click at [109, 4] on button at bounding box center [109, 6] width 9 height 9
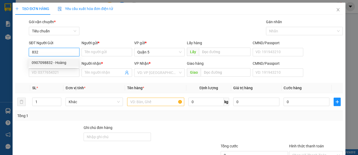
click at [48, 60] on div "0907098832 - Hoàng" at bounding box center [54, 63] width 44 height 6
type input "0907098832"
type input "Hoàng"
type input "0907098832"
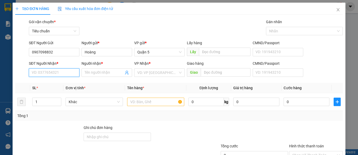
click at [50, 71] on input "SĐT Người Nhận *" at bounding box center [54, 72] width 51 height 8
click at [51, 80] on div "0346719489 - [PERSON_NAME]" at bounding box center [58, 83] width 52 height 6
type input "0346719489"
type input "[PERSON_NAME]"
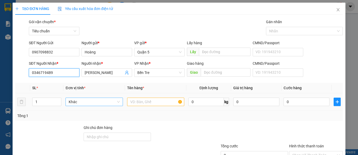
click at [114, 104] on span "Khác" at bounding box center [94, 102] width 51 height 8
type input "0346719489"
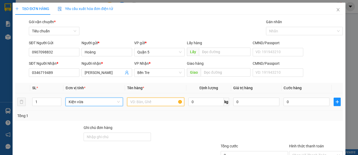
click at [139, 98] on input "text" at bounding box center [155, 101] width 57 height 8
type input "vs"
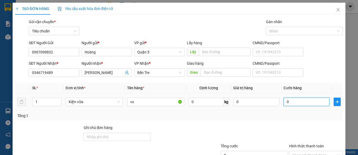
click at [300, 102] on input "0" at bounding box center [307, 101] width 46 height 8
click at [299, 151] on input "Hình thức thanh toán" at bounding box center [314, 155] width 44 height 8
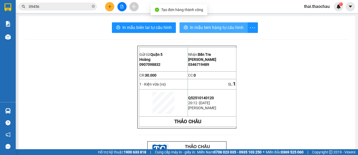
click at [195, 26] on span "In mẫu tem hàng tự cấu hình" at bounding box center [217, 27] width 54 height 7
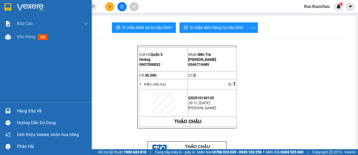
click at [9, 110] on img at bounding box center [8, 111] width 6 height 6
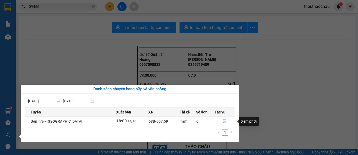
click at [219, 122] on button "button" at bounding box center [224, 121] width 19 height 8
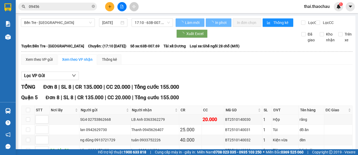
click at [297, 101] on div "Quận 5 Đơn 8 | SL 8 | CR 135.000 | CC 20.000 | Tổng cước 155.000" at bounding box center [187, 97] width 332 height 8
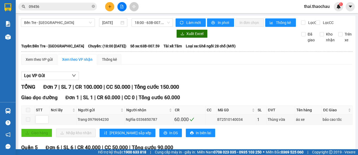
checkbox input "true"
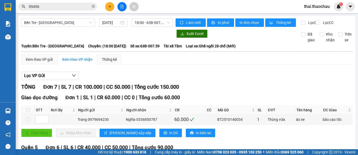
checkbox input "true"
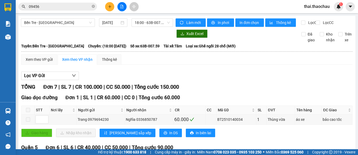
checkbox input "true"
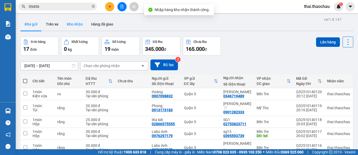
click at [78, 21] on button "Kho nhận" at bounding box center [75, 24] width 24 height 13
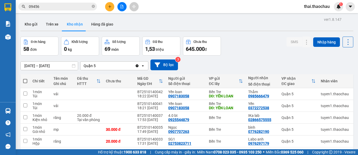
click at [109, 7] on icon "plus" at bounding box center [110, 7] width 4 height 4
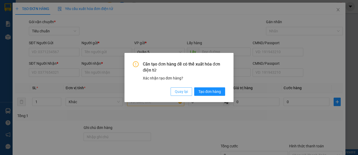
click at [175, 92] on span "Quay lại" at bounding box center [181, 91] width 13 height 6
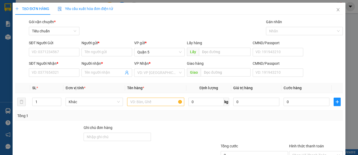
click at [180, 90] on div "Cần tạo đơn hàng để có thể xuất hóa đơn điện tử Xác nhận tạo đơn hàng? Quay lại…" at bounding box center [179, 77] width 358 height 155
click at [72, 47] on div "SĐT Người Gửi" at bounding box center [54, 44] width 51 height 8
click at [67, 52] on input "SĐT Người Gửi" at bounding box center [54, 52] width 51 height 8
click at [61, 50] on input "0903601" at bounding box center [54, 52] width 51 height 8
type input "0903601814"
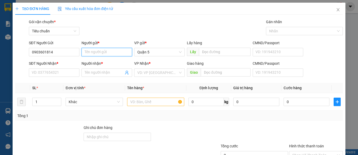
click at [97, 52] on input "Người gửi *" at bounding box center [107, 52] width 51 height 8
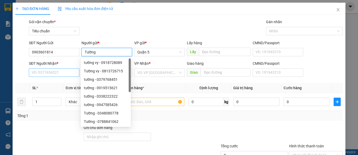
type input "Tường"
click at [46, 73] on input "SĐT Người Nhận *" at bounding box center [54, 72] width 51 height 8
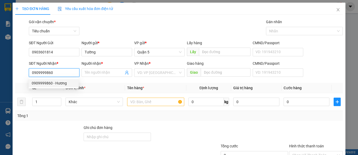
type input "0909999860"
click at [48, 87] on div "0909999860 0909999860 - Hương" at bounding box center [54, 83] width 50 height 10
click at [49, 84] on body "Kết quả tìm kiếm ( 188 ) Bộ lọc Mã ĐH Trạng thái Món hàng Tổng cước Chưa cước N…" at bounding box center [179, 77] width 358 height 155
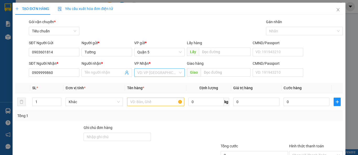
click at [144, 72] on input "search" at bounding box center [157, 72] width 41 height 8
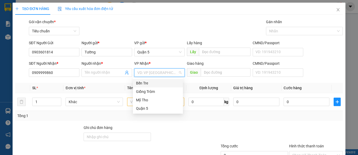
click at [142, 85] on div "Bến Tre" at bounding box center [158, 83] width 44 height 6
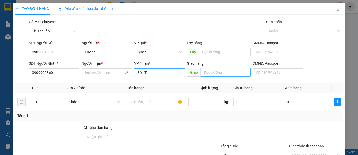
click at [210, 73] on input "text" at bounding box center [226, 72] width 50 height 8
type input "D"
type input "Đ"
click at [210, 73] on input "b" at bounding box center [226, 72] width 50 height 8
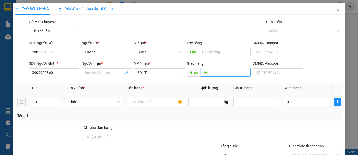
click at [107, 103] on span "Khác" at bounding box center [94, 102] width 51 height 8
type input "bđ"
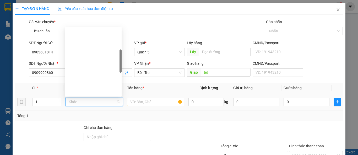
drag, startPoint x: 92, startPoint y: 48, endPoint x: 88, endPoint y: 35, distance: 13.4
click at [88, 112] on div "Giỏ Gói nhỏ Gói vừa Hộp Kiện lớn Kiện nhỏ Kiện vừa Món Phong bì Thùng lớn" at bounding box center [93, 154] width 57 height 84
click at [74, 137] on div "Hộp" at bounding box center [93, 141] width 57 height 8
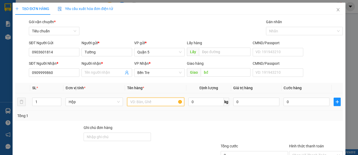
click at [153, 105] on input "text" at bounding box center [155, 101] width 57 height 8
paste input "răng"
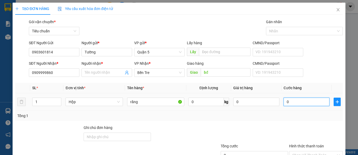
click at [301, 102] on input "0" at bounding box center [307, 101] width 46 height 8
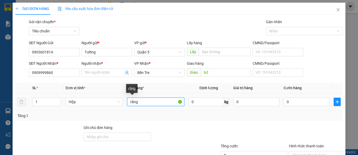
click at [145, 98] on input "răng" at bounding box center [155, 101] width 57 height 8
type input "r"
type input "thuốc"
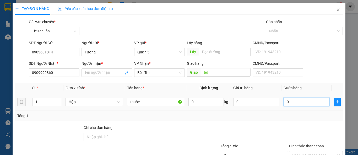
click at [292, 99] on input "0" at bounding box center [307, 101] width 46 height 8
type input "2"
type input "20"
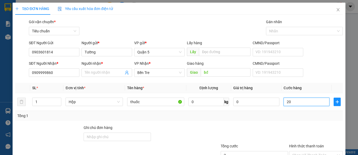
type input "20"
type input "20.000"
click at [308, 151] on input "Hình thức thanh toán" at bounding box center [314, 155] width 44 height 8
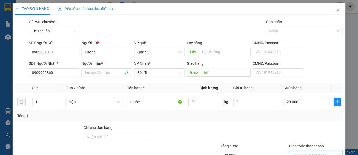
type input "0"
drag, startPoint x: 310, startPoint y: 138, endPoint x: 307, endPoint y: 140, distance: 2.7
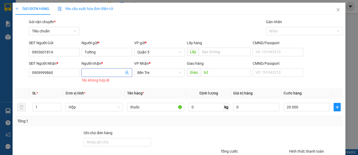
click at [108, 70] on input "Người nhận *" at bounding box center [104, 73] width 39 height 6
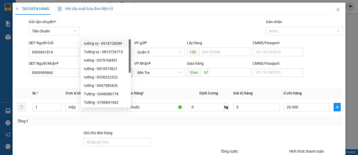
click at [108, 68] on span at bounding box center [107, 72] width 51 height 8
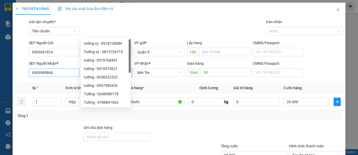
type input "Liên"
click at [72, 68] on input "0909999860" at bounding box center [54, 72] width 51 height 8
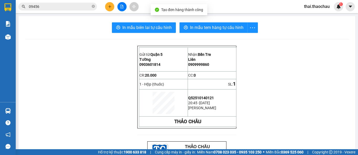
click at [226, 31] on button "In mẫu tem hàng tự cấu hình" at bounding box center [214, 27] width 68 height 10
click at [226, 27] on span "In mẫu tem hàng tự cấu hình" at bounding box center [217, 27] width 54 height 7
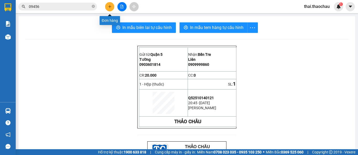
click at [110, 9] on button at bounding box center [109, 6] width 9 height 9
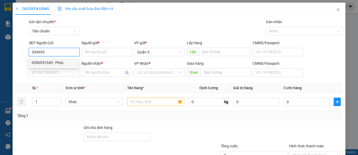
click at [52, 61] on div "0396951345 - Phúc" at bounding box center [54, 63] width 44 height 6
type input "0396951345"
type input "Phúc"
type input "0396951345"
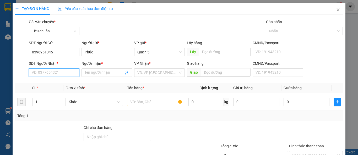
click at [50, 74] on input "SĐT Người Nhận *" at bounding box center [54, 72] width 51 height 8
click at [47, 84] on div "0987593752 - Thắm" at bounding box center [54, 83] width 44 height 6
type input "0987593752"
type input "Thắm"
click at [97, 101] on span "Khác" at bounding box center [94, 102] width 51 height 8
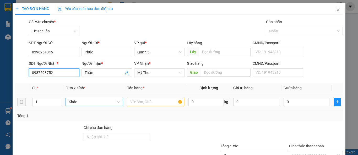
type input "0987593752"
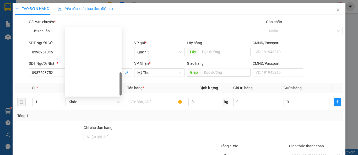
click at [175, 20] on div "Gói vận chuyển * Tiêu chuẩn Gán nhãn Nhãn" at bounding box center [186, 28] width 316 height 18
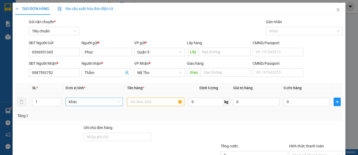
click at [81, 98] on span "Khác" at bounding box center [94, 102] width 51 height 8
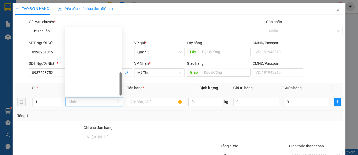
type input "t"
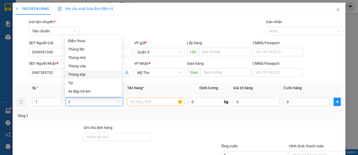
click at [82, 73] on div "Thùng xốp" at bounding box center [93, 74] width 50 height 6
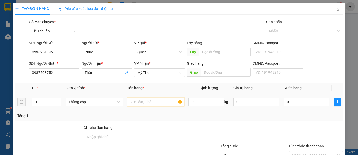
click at [163, 102] on input "text" at bounding box center [155, 101] width 57 height 8
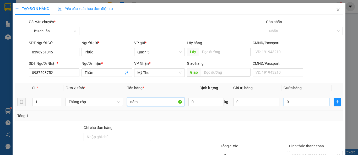
type input "nấm"
click at [291, 97] on input "0" at bounding box center [307, 101] width 46 height 8
click at [291, 97] on div "0" at bounding box center [307, 101] width 46 height 10
click at [310, 97] on div "0" at bounding box center [307, 101] width 46 height 10
click at [310, 97] on input "0" at bounding box center [307, 101] width 46 height 8
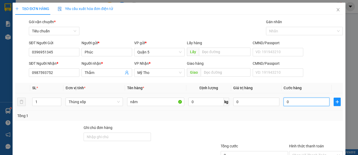
type input "05"
type input "5"
type input "050"
type input "50"
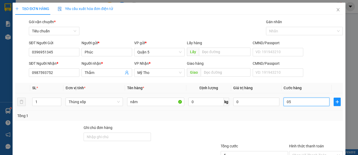
type input "50"
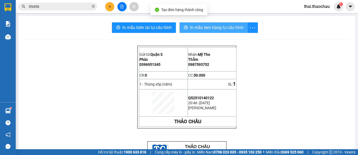
click at [193, 30] on span "In mẫu tem hàng tự cấu hình" at bounding box center [217, 27] width 54 height 7
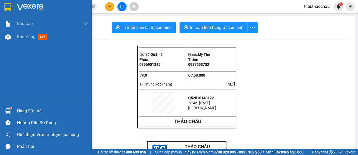
click at [20, 111] on div "Hàng sắp về" at bounding box center [52, 111] width 71 height 8
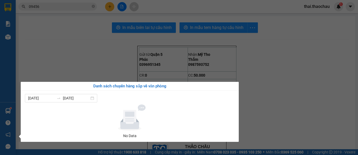
click at [275, 79] on section "Kết quả tìm kiếm ( 188 ) Bộ lọc Mã ĐH Trạng thái Món hàng Tổng cước Chưa cước N…" at bounding box center [179, 77] width 358 height 155
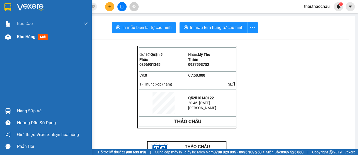
click at [7, 36] on img at bounding box center [8, 37] width 6 height 6
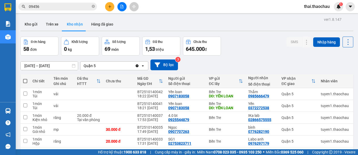
drag, startPoint x: 77, startPoint y: 62, endPoint x: 250, endPoint y: 131, distance: 186.5
click at [248, 131] on div "0776282190" at bounding box center [258, 131] width 21 height 4
click at [248, 129] on div "0776282190" at bounding box center [258, 131] width 21 height 4
click at [211, 131] on td "Bến Tre" at bounding box center [225, 129] width 39 height 12
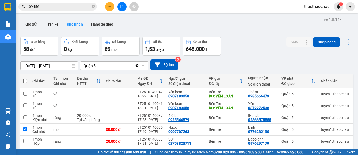
click at [213, 129] on div "Bến Tre" at bounding box center [226, 129] width 34 height 4
click at [221, 125] on td "Bến Tre" at bounding box center [225, 129] width 39 height 12
click at [292, 128] on div "Quận 5" at bounding box center [299, 129] width 34 height 4
click at [248, 129] on div "0776282190" at bounding box center [258, 131] width 21 height 4
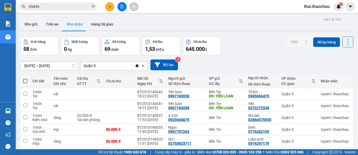
click at [248, 129] on div "0776282190" at bounding box center [258, 131] width 21 height 4
click at [250, 131] on div "0776282190" at bounding box center [258, 131] width 21 height 4
click at [250, 130] on div "0776282190" at bounding box center [258, 131] width 21 height 4
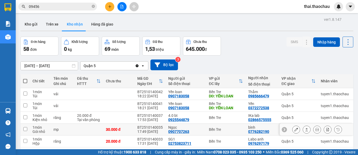
click at [249, 126] on div "bình" at bounding box center [262, 127] width 28 height 4
checkbox input "true"
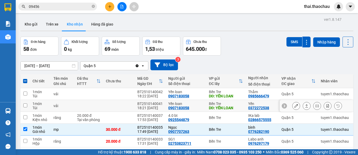
click at [279, 109] on td "Quận 5" at bounding box center [298, 106] width 39 height 12
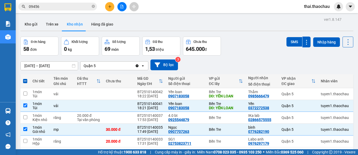
click at [282, 77] on div "VP nhận" at bounding box center [297, 78] width 30 height 4
checkbox input "false"
click at [276, 62] on div "[DATE] – [DATE] Press the down arrow key to interact with the calendar and sele…" at bounding box center [186, 64] width 333 height 11
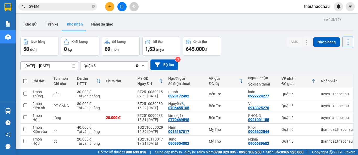
click at [248, 54] on div "Đơn hàng 58 đơn Khối lượng 0 kg Số lượng 69 món Đã thu 1,53 triệu Chưa thu 645.…" at bounding box center [186, 45] width 333 height 19
click at [64, 5] on input "09456" at bounding box center [60, 7] width 62 height 6
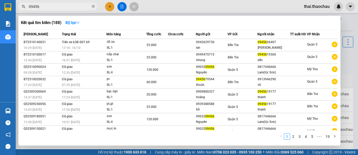
click at [64, 5] on input "09456" at bounding box center [60, 7] width 62 height 6
click at [69, 2] on div at bounding box center [179, 77] width 358 height 155
click at [93, 7] on icon "close-circle" at bounding box center [93, 6] width 3 height 3
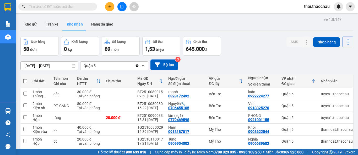
click at [51, 5] on input "text" at bounding box center [60, 7] width 62 height 6
paste input "0776282190"
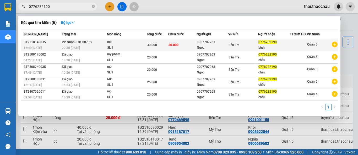
type input "0776282190"
click at [238, 47] on div "Bến Tre" at bounding box center [243, 45] width 29 height 6
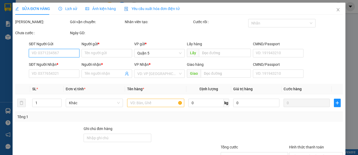
type input "0907707263"
type input "Ngọc"
type input "0776282190"
type input "bình"
type input "30.000"
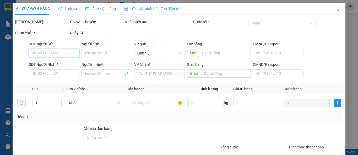
type input "30.000"
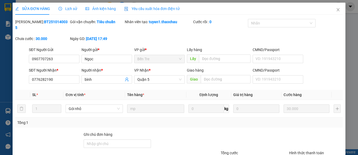
click at [75, 13] on div "Lịch sử" at bounding box center [67, 9] width 19 height 12
click at [69, 11] on div "Lịch sử" at bounding box center [67, 9] width 19 height 6
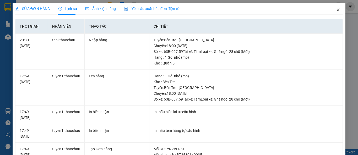
click at [337, 9] on icon "close" at bounding box center [338, 9] width 3 height 3
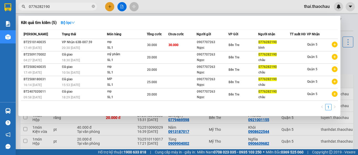
click at [61, 4] on input "0776282190" at bounding box center [60, 7] width 62 height 6
click at [59, 7] on input "0776282190" at bounding box center [60, 7] width 62 height 6
type input "d"
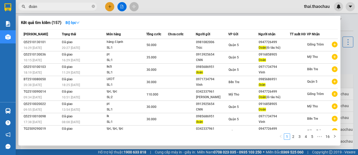
click at [344, 20] on div at bounding box center [179, 77] width 358 height 155
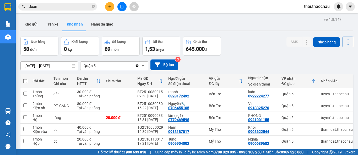
click at [344, 20] on div "Kho gửi Trên xe Kho nhận Hàng đã giao" at bounding box center [186, 25] width 333 height 14
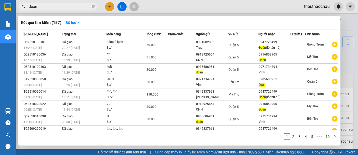
drag, startPoint x: 39, startPoint y: 5, endPoint x: 26, endPoint y: 9, distance: 13.4
click at [26, 9] on span "đoàn" at bounding box center [57, 7] width 79 height 8
paste input "0776282190"
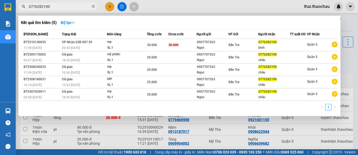
type input "0776282190"
click at [345, 27] on div at bounding box center [179, 77] width 358 height 155
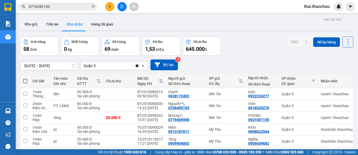
click at [239, 81] on icon at bounding box center [241, 81] width 4 height 4
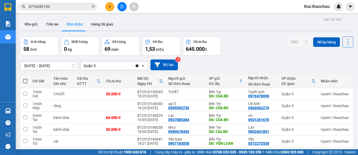
click at [239, 79] on icon at bounding box center [241, 81] width 4 height 4
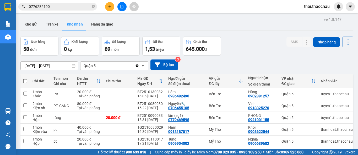
click at [239, 81] on icon at bounding box center [241, 81] width 4 height 4
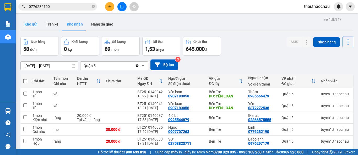
click at [34, 23] on button "Kho gửi" at bounding box center [30, 24] width 21 height 13
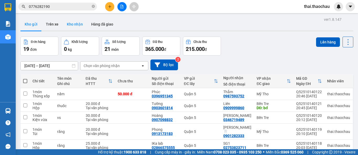
click at [69, 23] on button "Kho nhận" at bounding box center [75, 24] width 24 height 13
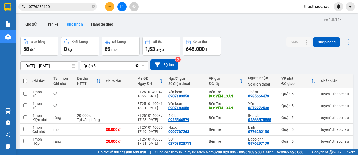
scroll to position [289, 0]
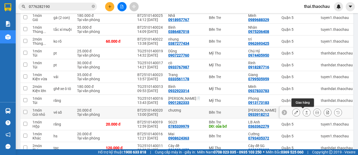
click at [305, 112] on icon at bounding box center [307, 112] width 4 height 4
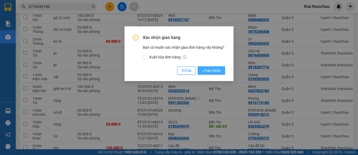
click at [209, 67] on button "Xác nhận" at bounding box center [212, 70] width 28 height 8
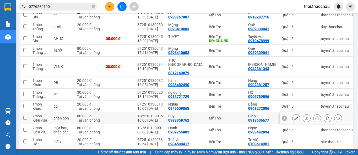
scroll to position [525, 0]
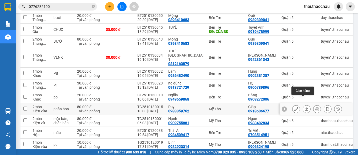
click at [305, 107] on icon at bounding box center [307, 109] width 4 height 4
click at [301, 98] on body "Kết quả tìm kiếm ( 5 ) Bộ lọc Mã ĐH Trạng thái Món hàng Tổng cước Chưa cước Ngư…" at bounding box center [179, 77] width 358 height 155
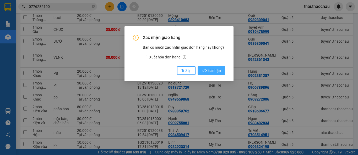
click at [209, 70] on span "Xác nhận" at bounding box center [211, 70] width 19 height 6
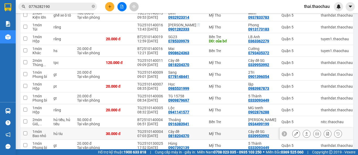
scroll to position [361, 0]
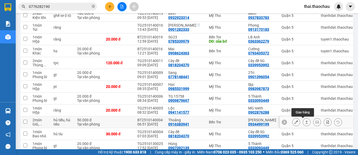
click at [305, 121] on icon at bounding box center [307, 122] width 4 height 4
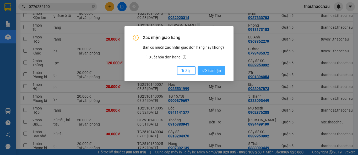
click at [214, 71] on span "Xác nhận" at bounding box center [211, 70] width 19 height 6
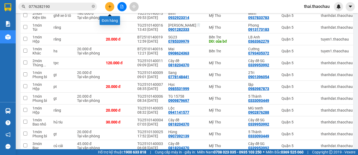
click at [107, 6] on button at bounding box center [109, 6] width 9 height 9
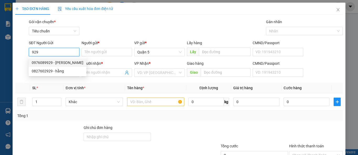
click at [46, 63] on div "0976089929 - dũng" at bounding box center [58, 63] width 52 height 6
type input "0976089929"
type input "dũng"
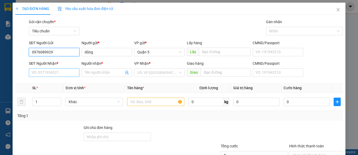
type input "0976089929"
click at [58, 71] on input "SĐT Người Nhận *" at bounding box center [54, 72] width 51 height 8
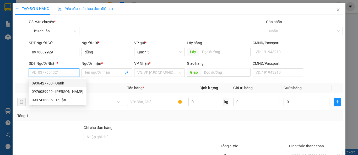
click at [55, 83] on div "0936427760 - Oanh" at bounding box center [58, 83] width 52 height 6
type input "0936427760"
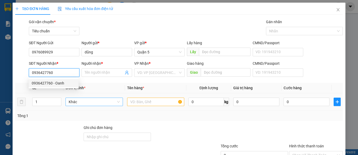
type input "Oanh"
click at [98, 100] on span "Khác" at bounding box center [94, 102] width 51 height 8
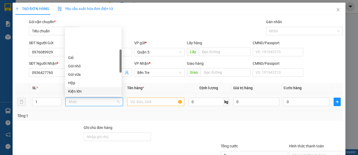
scroll to position [85, 0]
click at [85, 81] on div "Kiện vừa" at bounding box center [93, 82] width 50 height 6
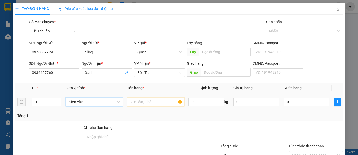
click at [143, 100] on input "text" at bounding box center [155, 101] width 57 height 8
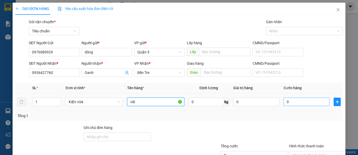
type input "vãi"
click at [312, 99] on input "0" at bounding box center [307, 101] width 46 height 8
type input "5"
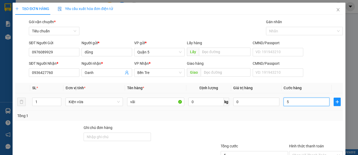
type input "50"
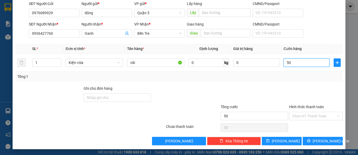
scroll to position [40, 0]
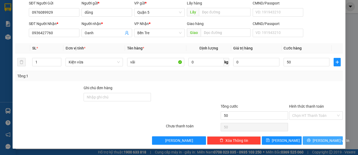
click at [316, 138] on span "[PERSON_NAME] và In" at bounding box center [331, 140] width 37 height 6
type input "50.000"
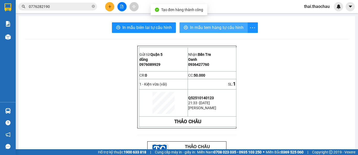
click at [207, 27] on span "In mẫu tem hàng tự cấu hình" at bounding box center [217, 27] width 54 height 7
